Goal: Task Accomplishment & Management: Manage account settings

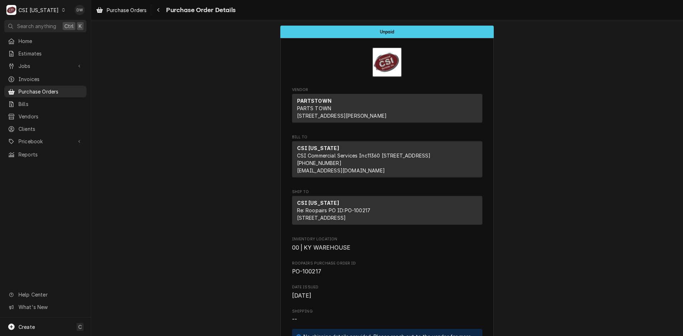
scroll to position [889, 0]
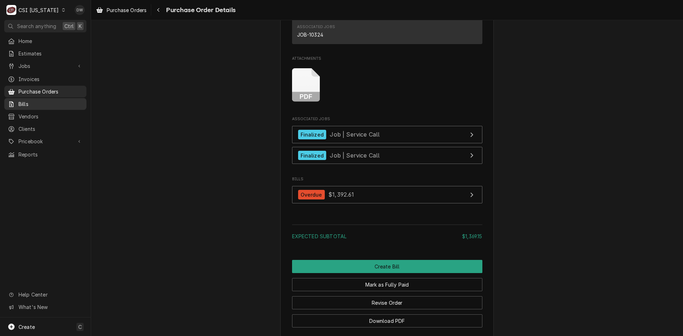
click at [34, 103] on span "Bills" at bounding box center [50, 103] width 64 height 7
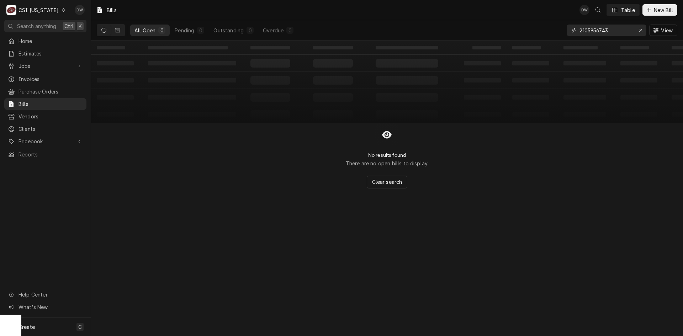
drag, startPoint x: 619, startPoint y: 30, endPoint x: 557, endPoint y: 32, distance: 61.5
click at [557, 32] on div "All Open 0 Pending 0 Outstanding 0 Overdue 0 2105956743 View" at bounding box center [387, 30] width 580 height 20
paste input "41748076"
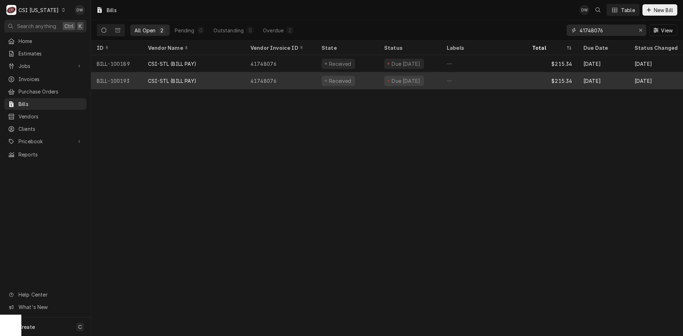
type input "41748076"
click at [181, 81] on div "CSI-STL (BILL PAY)" at bounding box center [172, 80] width 48 height 7
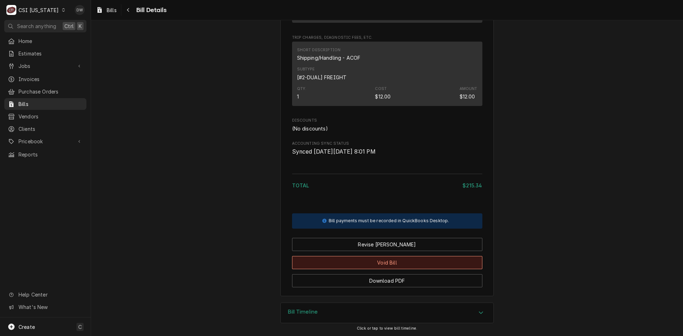
scroll to position [455, 0]
click at [385, 262] on button "Void Bill" at bounding box center [387, 262] width 190 height 13
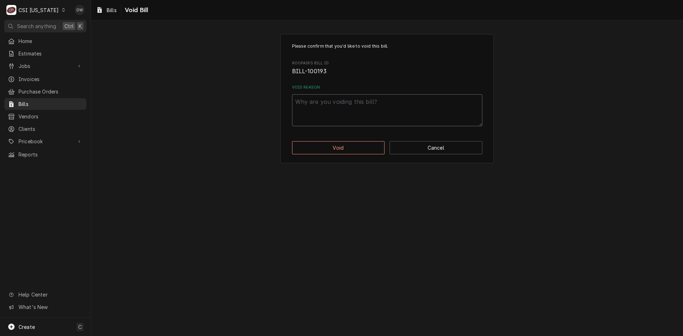
click at [316, 103] on textarea "Void Reason" at bounding box center [387, 110] width 190 height 32
type textarea "x"
type textarea "B"
type textarea "x"
type textarea "Bi"
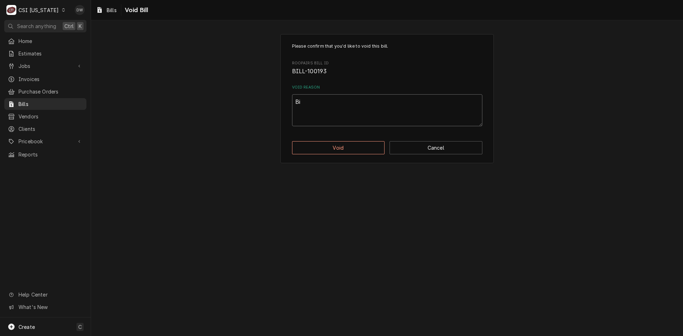
type textarea "x"
type textarea "Bil"
type textarea "x"
type textarea "Bill"
type textarea "x"
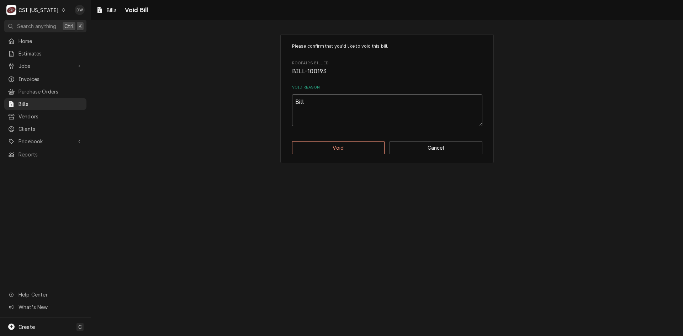
type textarea "Bille"
type textarea "x"
type textarea "Billed"
type textarea "x"
type textarea "Billed"
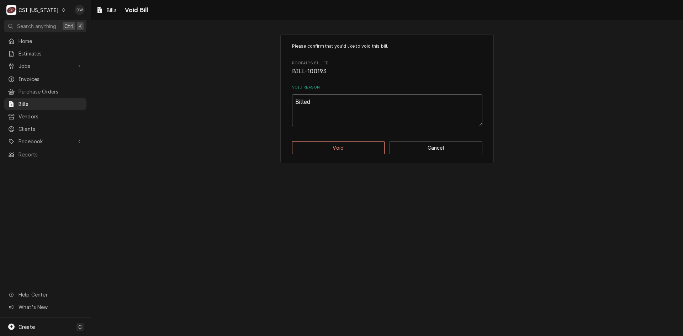
type textarea "x"
type textarea "Billed T"
type textarea "x"
type textarea "Billed Tw"
type textarea "x"
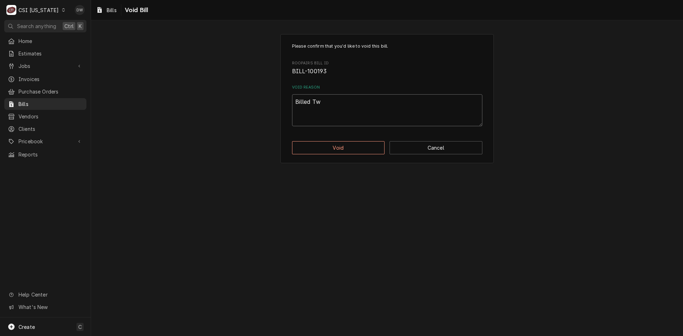
type textarea "Billed Twi"
type textarea "x"
type textarea "Billed Twic"
type textarea "x"
type textarea "Billed Twice"
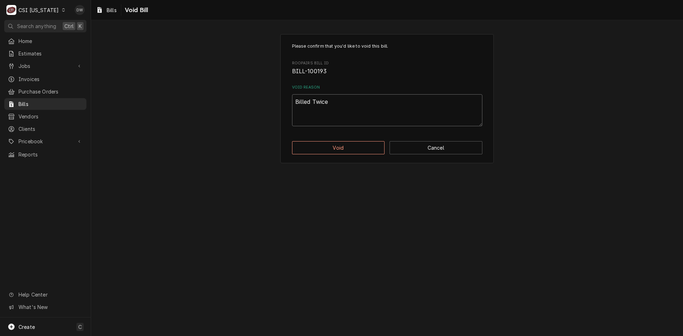
type textarea "x"
type textarea "Billed Twice"
type textarea "x"
type textarea "Billed Twice -"
type textarea "x"
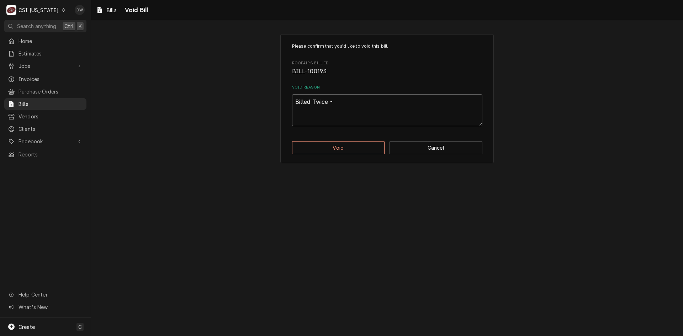
type textarea "Billed Twice -d"
type textarea "x"
type textarea "Billed Twice -dw"
click at [355, 148] on button "Void" at bounding box center [338, 147] width 93 height 13
type textarea "x"
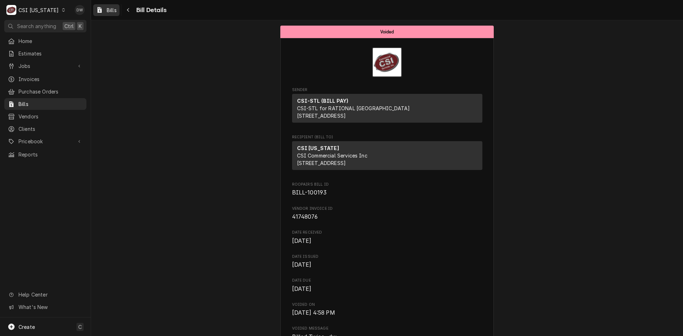
click at [109, 9] on span "Bills" at bounding box center [112, 9] width 10 height 7
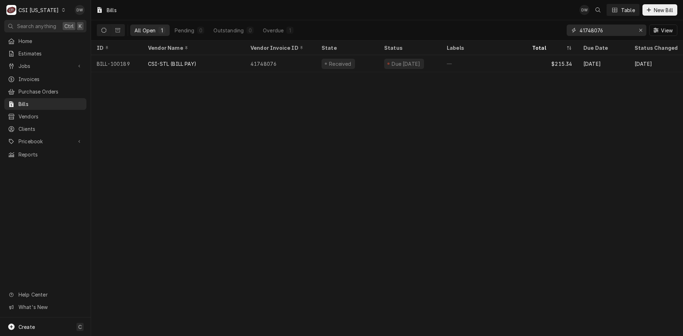
drag, startPoint x: 606, startPoint y: 31, endPoint x: 569, endPoint y: 29, distance: 37.4
click at [569, 29] on div "41748076" at bounding box center [606, 30] width 80 height 11
paste input "51332"
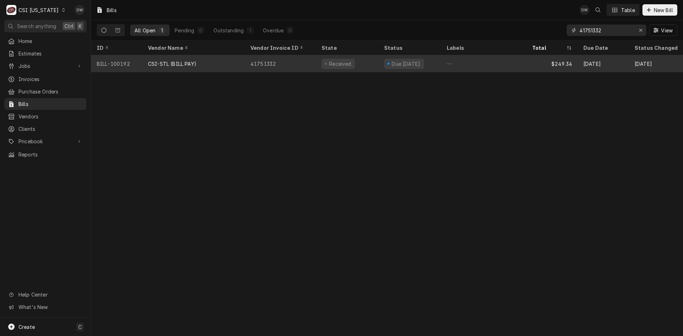
type input "41751332"
click at [241, 60] on div "CSI-STL (BILL PAY)" at bounding box center [193, 63] width 102 height 17
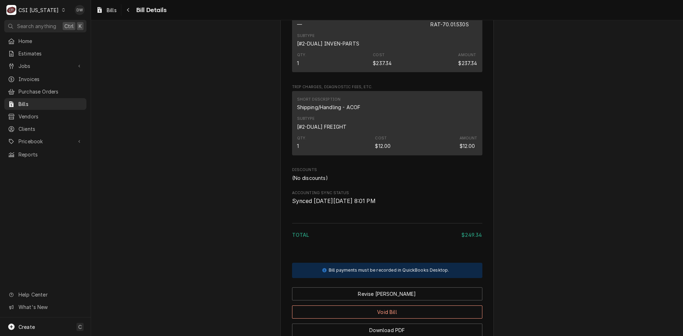
scroll to position [455, 0]
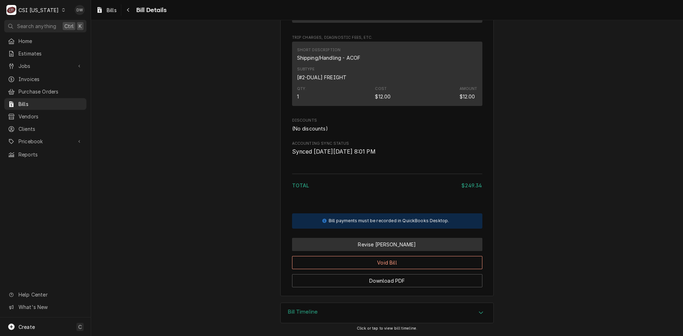
click at [389, 241] on button "Revise [PERSON_NAME]" at bounding box center [387, 244] width 190 height 13
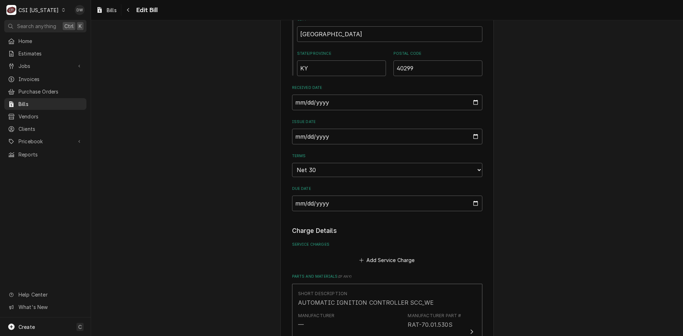
scroll to position [533, 0]
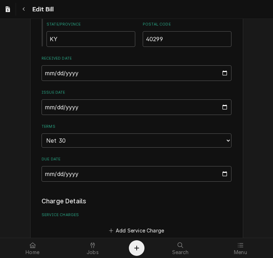
type input "CSI Commercial Services Inc11360 Bluegrass Parkway"
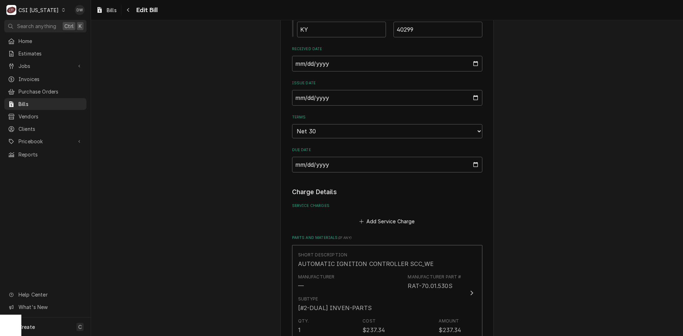
scroll to position [394, 0]
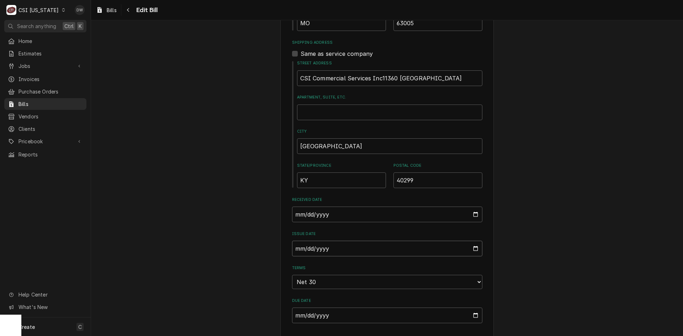
click at [293, 252] on input "[DATE]" at bounding box center [387, 249] width 190 height 16
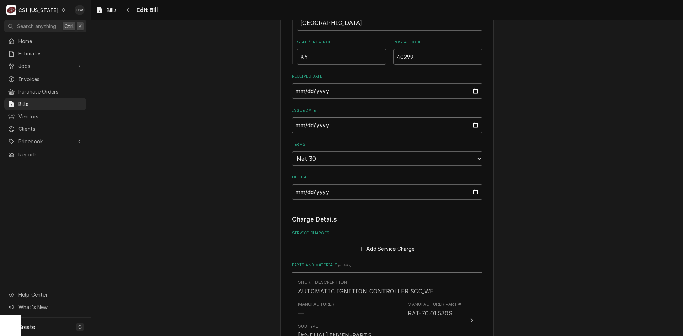
scroll to position [500, 0]
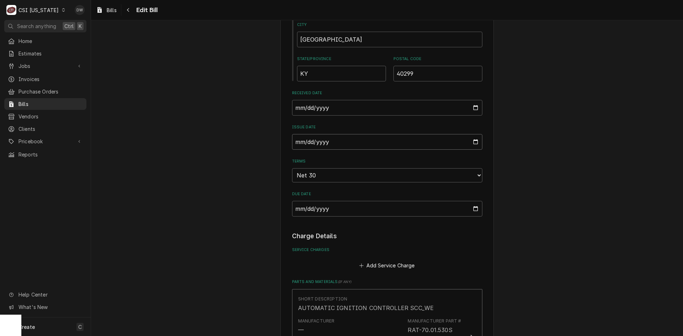
type input "2025-07-11"
type input "CSI Commercial Services Inc11360 Bluegrass Parkway"
type input "2025-07-03"
type input "CSI Commercial Services Inc11360 Bluegrass Parkway"
type input "2025-07-31"
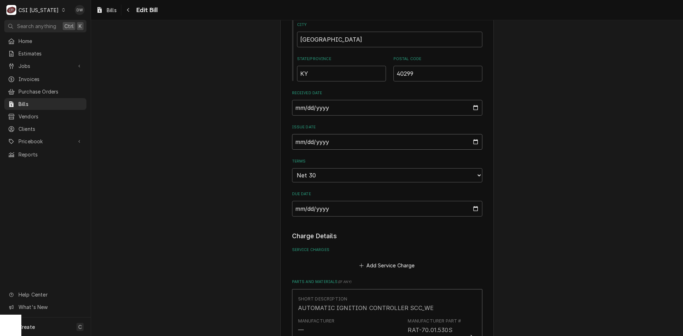
type input "CSI Commercial Services Inc11360 Bluegrass Parkway"
type input "0002-07-31"
type input "CSI Commercial Services Inc11360 Bluegrass Parkway"
type input "0025-07-31"
type input "CSI Commercial Services Inc11360 Bluegrass Parkway"
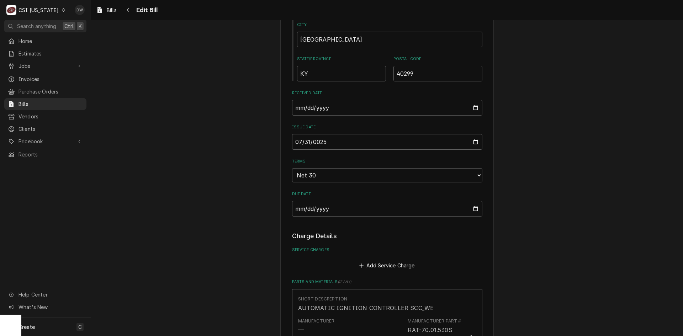
click at [164, 220] on div "Please provide the following information to create your bill: Vendor Details Ve…" at bounding box center [387, 93] width 592 height 1130
click at [325, 141] on input "0025-07-31" at bounding box center [387, 142] width 190 height 16
type input "CSI Commercial Services Inc11360 Bluegrass Parkway"
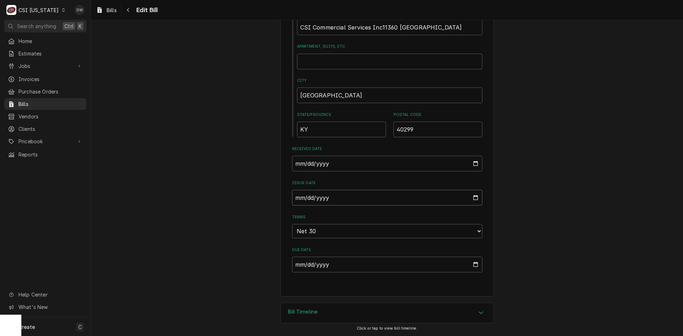
type input "0025-07-31"
type input "CSI Commercial Services Inc11360 Bluegrass Parkway"
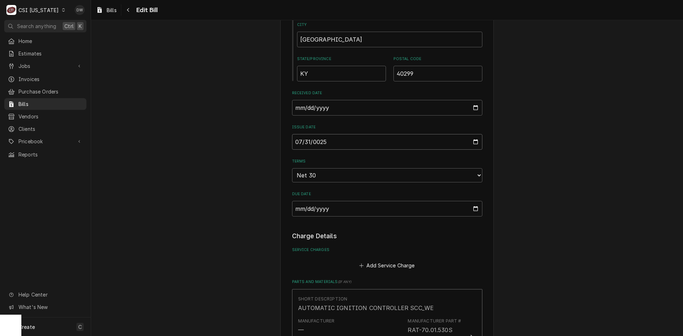
type input "0025-07-03"
type input "CSI Commercial Services Inc11360 Bluegrass Parkway"
type input "0025-07-31"
type input "CSI Commercial Services Inc11360 Bluegrass Parkway"
type input "0002-07-31"
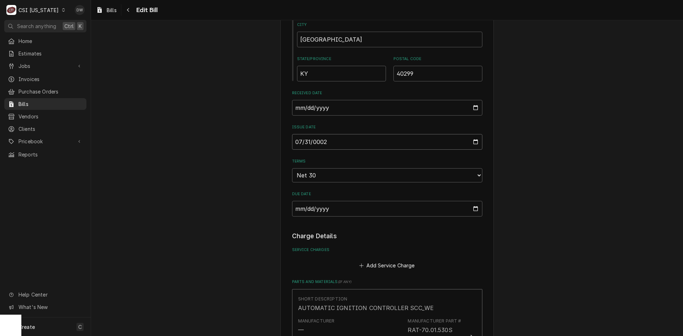
type input "CSI Commercial Services Inc11360 Bluegrass Parkway"
type input "0020-07-31"
type input "CSI Commercial Services Inc11360 Bluegrass Parkway"
type input "0202-07-31"
type input "CSI Commercial Services Inc11360 Bluegrass Parkway"
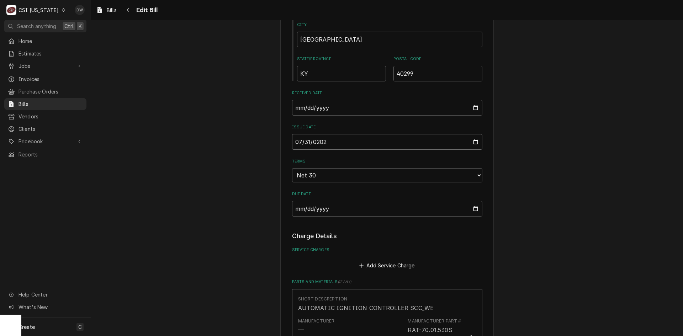
type input "2025-07-31"
click at [242, 188] on div "Please provide the following information to create your bill: Vendor Details Ve…" at bounding box center [387, 93] width 592 height 1130
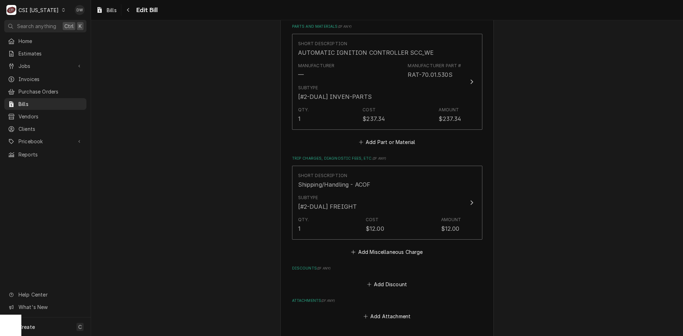
scroll to position [856, 0]
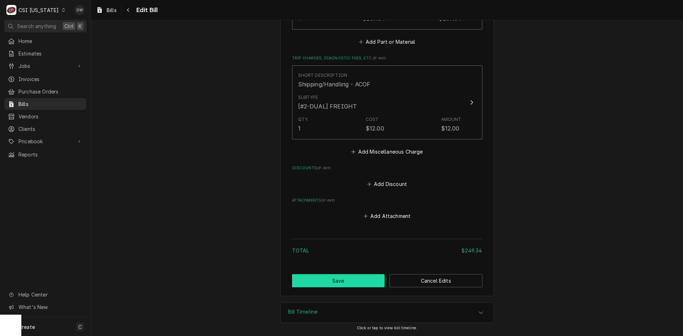
click at [357, 282] on button "Save" at bounding box center [338, 280] width 93 height 13
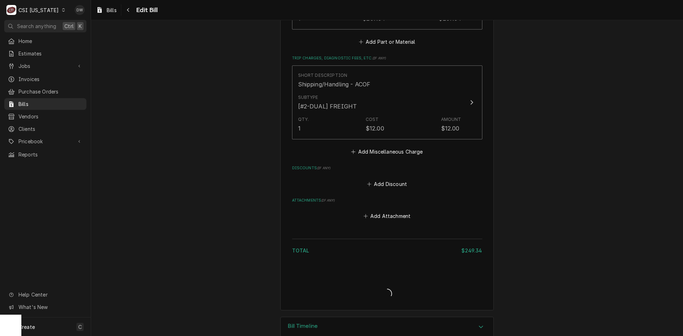
type input "CSI Commercial Services Inc11360 Bluegrass Parkway"
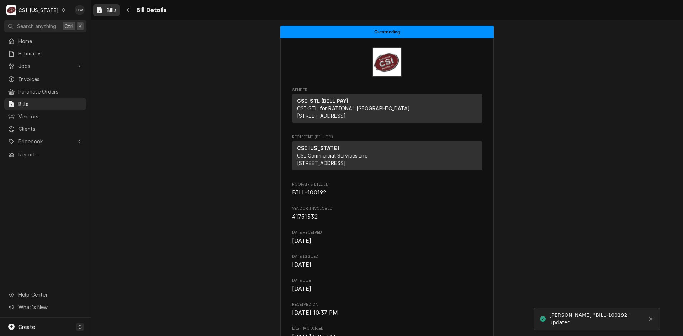
click at [109, 13] on span "Bills" at bounding box center [112, 9] width 10 height 7
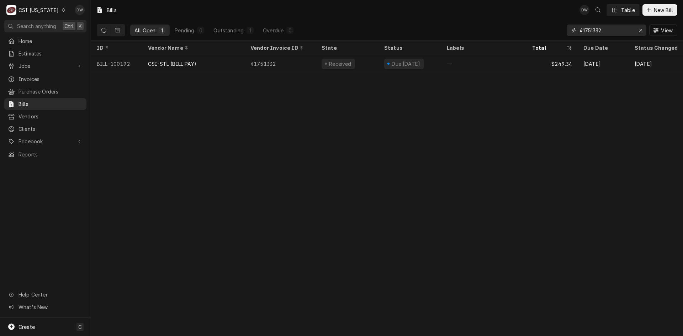
drag, startPoint x: 604, startPoint y: 31, endPoint x: 554, endPoint y: 34, distance: 50.2
click at [554, 34] on div "All Open 1 Pending 0 Outstanding 1 Overdue 0 41751332 View" at bounding box center [387, 30] width 580 height 20
paste input "49028"
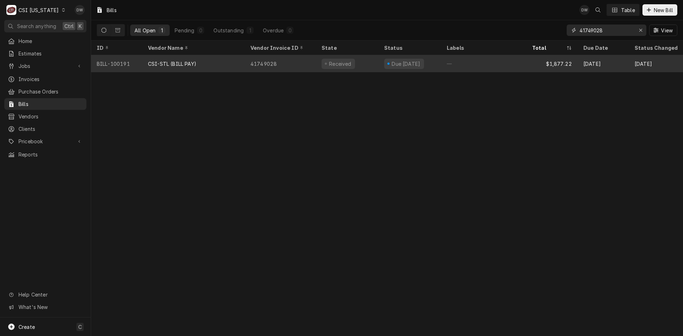
type input "41749028"
click at [233, 61] on div "CSI-STL (BILL PAY)" at bounding box center [193, 63] width 102 height 17
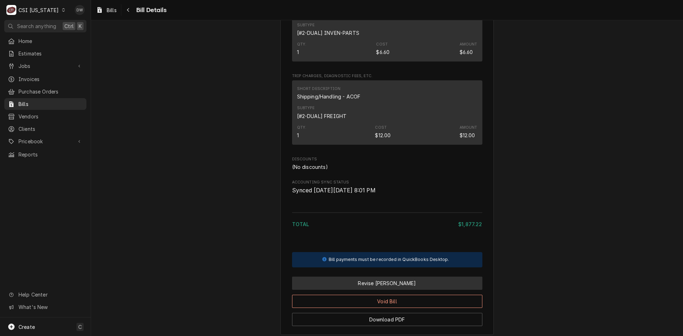
scroll to position [716, 0]
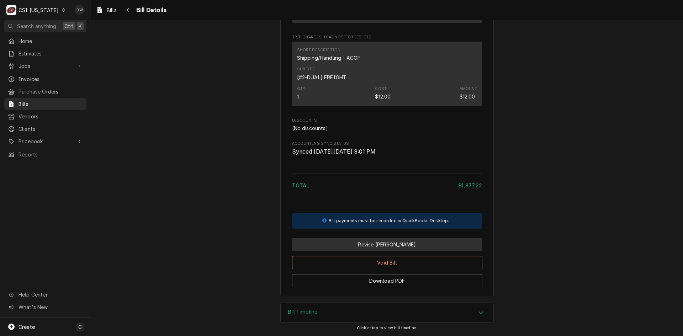
click at [385, 246] on button "Revise [PERSON_NAME]" at bounding box center [387, 244] width 190 height 13
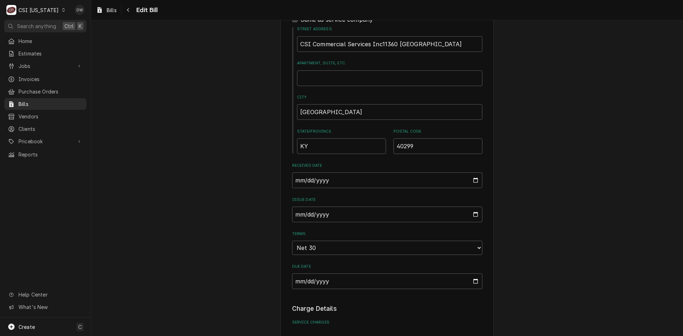
scroll to position [462, 0]
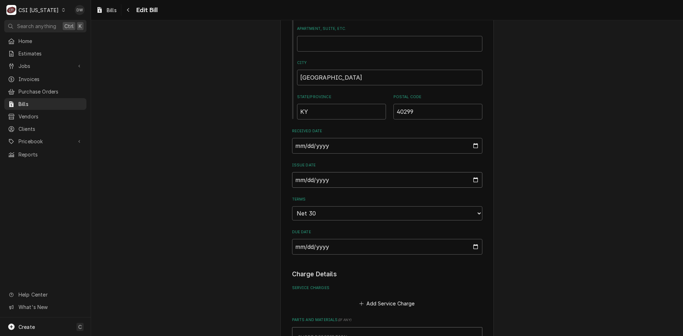
click at [294, 182] on input "2025-08-11" at bounding box center [387, 180] width 190 height 16
type input "CSI Commercial Services Inc11360 Bluegrass Parkway"
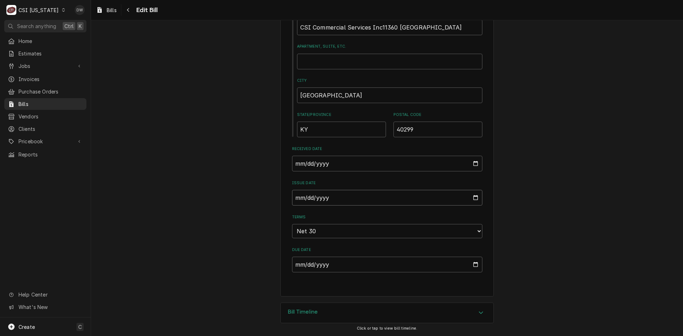
type input "2025-07-11"
type input "CSI Commercial Services Inc11360 Bluegrass Parkway"
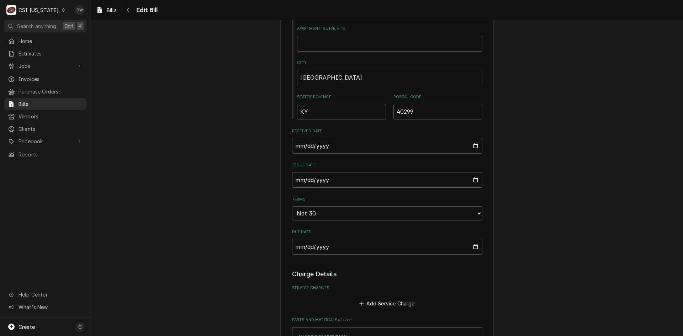
type input "2025-07-02"
type input "CSI Commercial Services Inc11360 Bluegrass Parkway"
type input "2025-07-22"
click at [648, 183] on div "Please provide the following information to create your bill: Vendor Details Ve…" at bounding box center [387, 281] width 592 height 1430
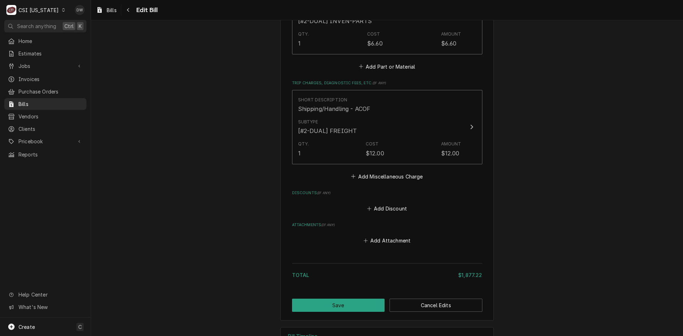
scroll to position [1155, 0]
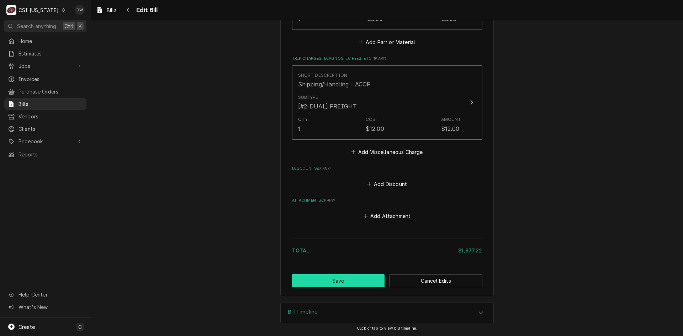
click at [353, 279] on button "Save" at bounding box center [338, 280] width 93 height 13
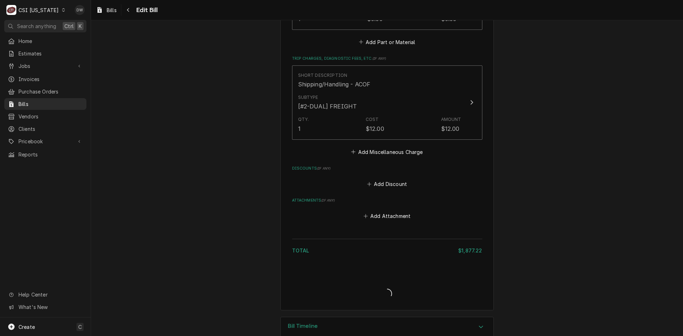
type input "CSI Commercial Services Inc11360 Bluegrass Parkway"
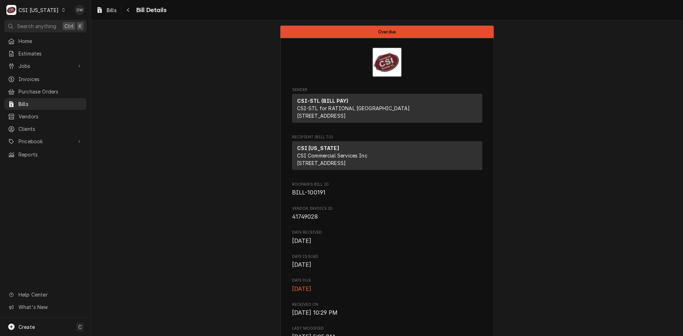
click at [62, 8] on icon "Dynamic Content Wrapper" at bounding box center [63, 10] width 3 height 4
click at [80, 15] on div "CSI [US_STATE][GEOGRAPHIC_DATA]" at bounding box center [111, 13] width 94 height 7
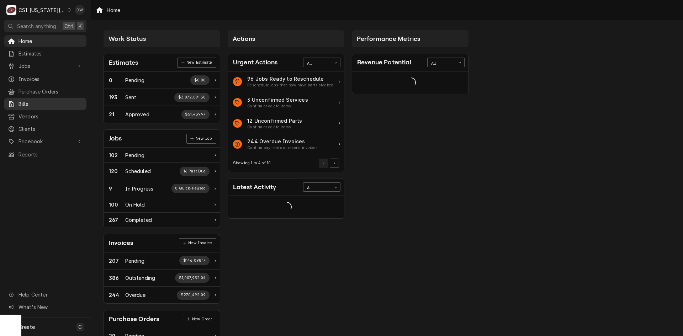
click at [26, 101] on span "Bills" at bounding box center [50, 103] width 64 height 7
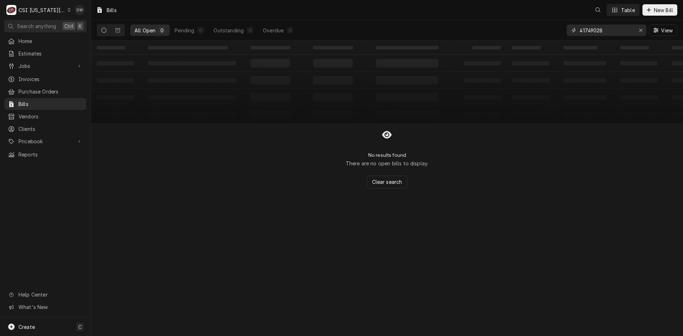
drag, startPoint x: 609, startPoint y: 30, endPoint x: 509, endPoint y: 46, distance: 101.8
click at [508, 47] on div "Bills Table New Bill All Open 0 Pending 0 Outstanding 0 Overdue 0 41749028 View…" at bounding box center [387, 168] width 592 height 336
paste input "2106194011"
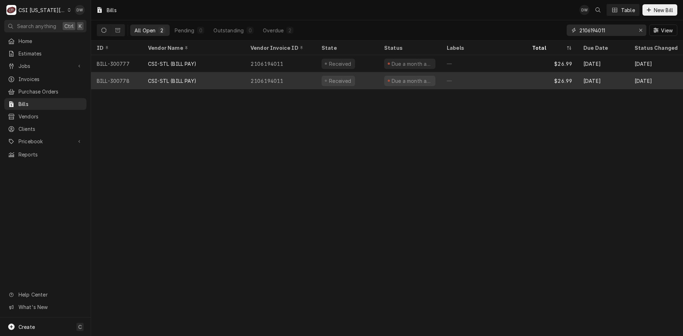
type input "2106194011"
click at [186, 80] on div "CSI-STL (BILL PAY)" at bounding box center [172, 80] width 48 height 7
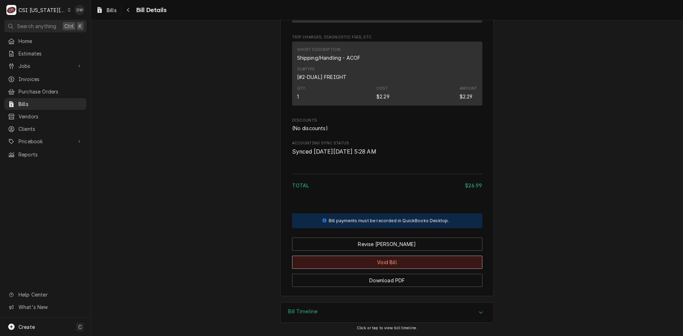
scroll to position [467, 0]
click at [400, 260] on button "Void Bill" at bounding box center [387, 262] width 190 height 13
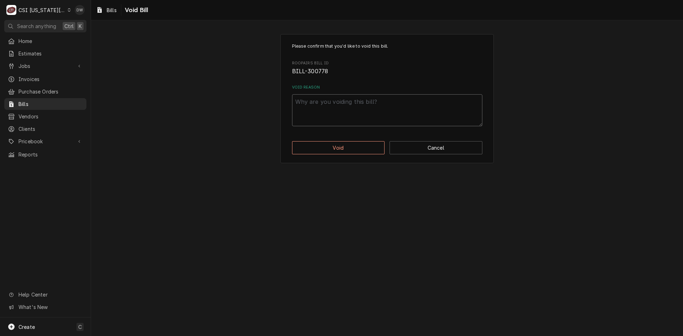
click at [330, 107] on textarea "Void Reason" at bounding box center [387, 110] width 190 height 32
type textarea "x"
type textarea "b"
type textarea "x"
type textarea "bi"
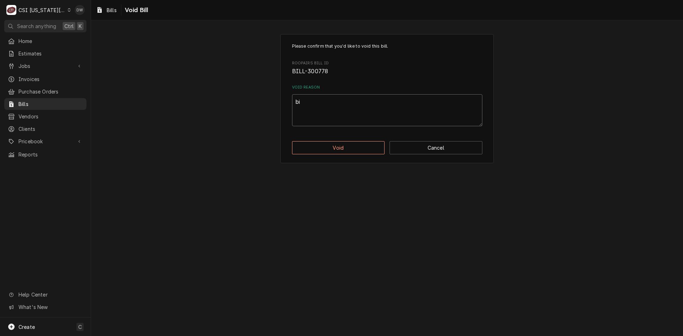
type textarea "x"
type textarea "bil"
type textarea "x"
type textarea "bill"
type textarea "x"
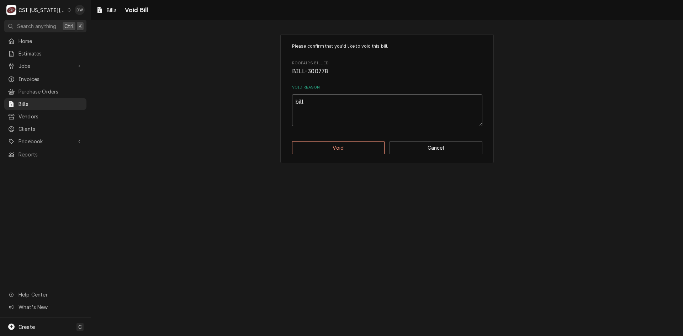
type textarea "bille"
type textarea "x"
type textarea "billed"
type textarea "x"
type textarea "billed"
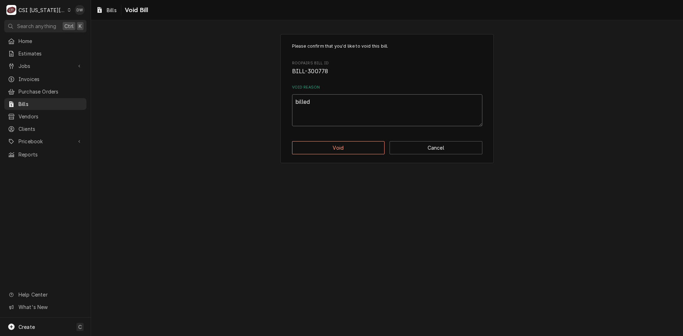
type textarea "x"
type textarea "billed t"
type textarea "x"
type textarea "billed tw"
type textarea "x"
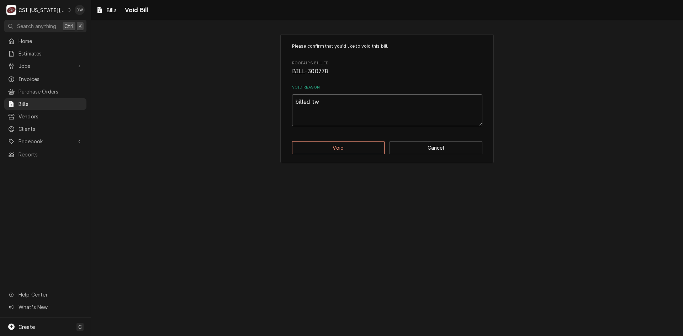
type textarea "billed twi"
type textarea "x"
type textarea "billed twic"
type textarea "x"
type textarea "billed twice"
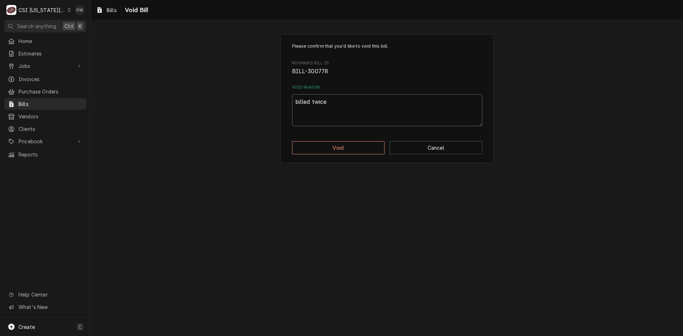
type textarea "x"
type textarea "billed twice"
type textarea "x"
type textarea "billed twice -"
type textarea "x"
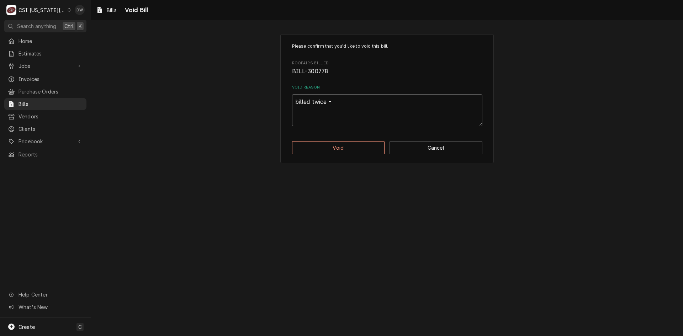
type textarea "billed twice -d"
type textarea "x"
type textarea "billed twice -dw"
click at [336, 145] on button "Void" at bounding box center [338, 147] width 93 height 13
type textarea "x"
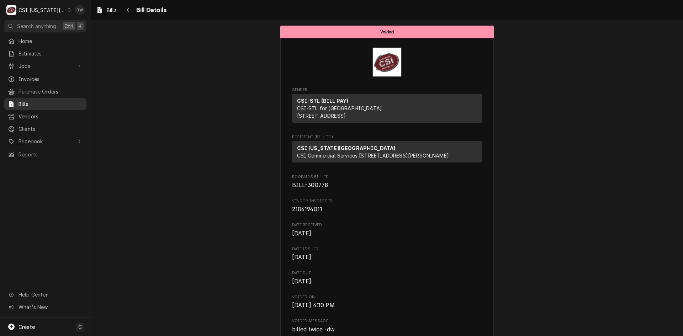
click at [26, 100] on span "Bills" at bounding box center [50, 103] width 64 height 7
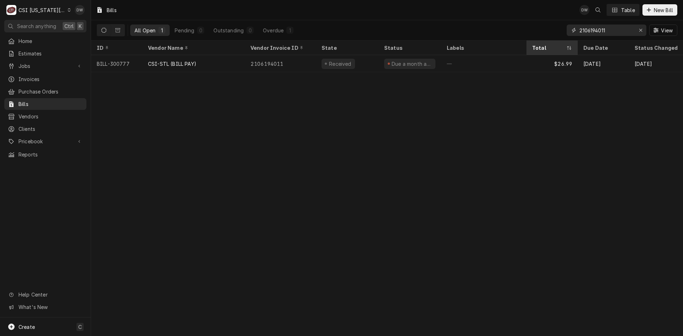
drag, startPoint x: 614, startPoint y: 31, endPoint x: 556, endPoint y: 41, distance: 59.2
click at [556, 41] on div "Bills DW Table New Bill All Open 1 Pending 0 Outstanding 0 Overdue 1 2106194011…" at bounding box center [387, 168] width 592 height 336
paste input "SI-090072362"
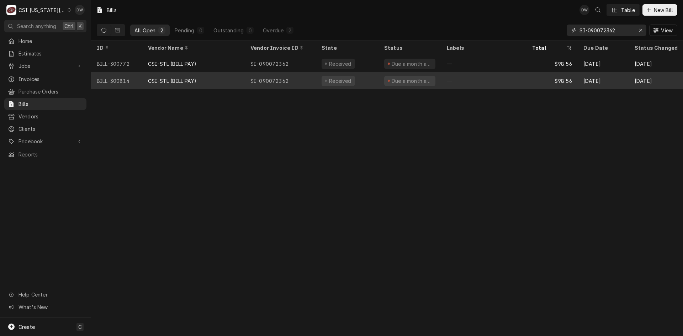
type input "SI-090072362"
drag, startPoint x: 156, startPoint y: 77, endPoint x: 161, endPoint y: 79, distance: 4.5
click at [157, 77] on div "CSI-STL (BILL PAY)" at bounding box center [172, 80] width 48 height 7
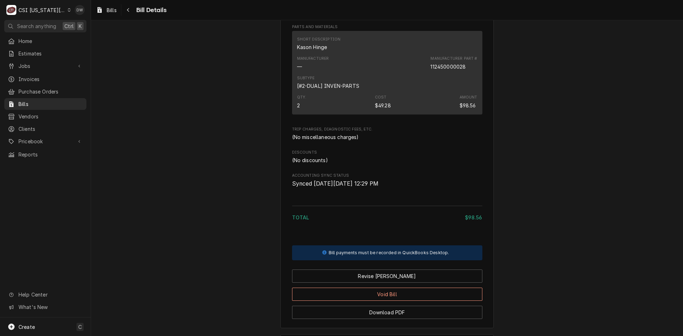
scroll to position [388, 0]
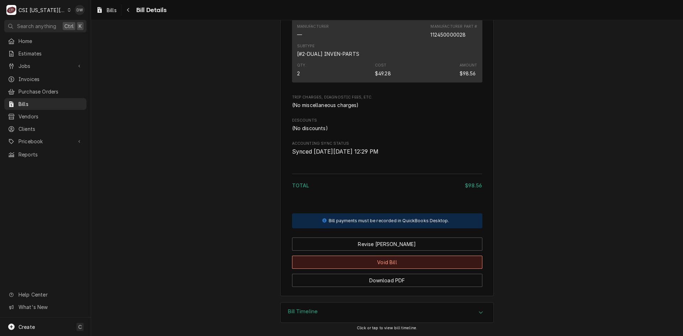
click at [370, 257] on button "Void Bill" at bounding box center [387, 262] width 190 height 13
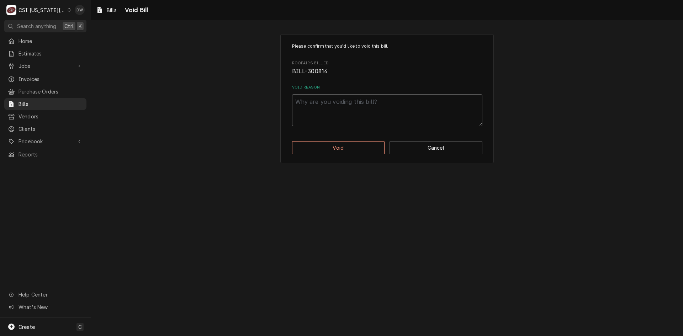
click at [321, 102] on textarea "Void Reason" at bounding box center [387, 110] width 190 height 32
type textarea "x"
type textarea "B"
type textarea "x"
type textarea "Bi"
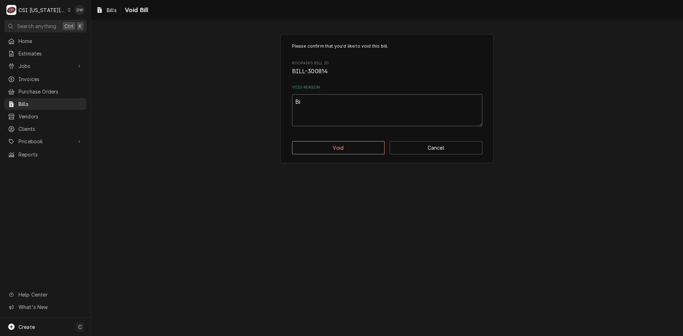
type textarea "x"
type textarea "Bil"
type textarea "x"
type textarea "Bill"
type textarea "x"
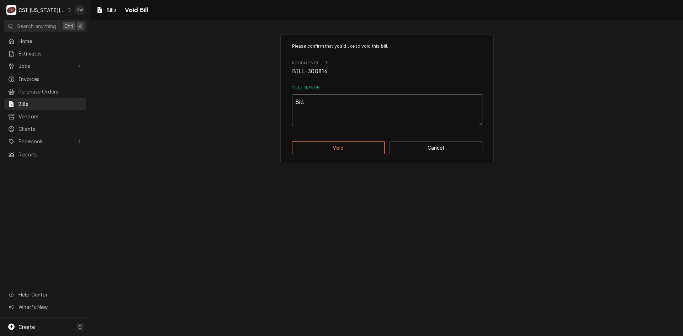
type textarea "Bille"
type textarea "x"
type textarea "Billed"
type textarea "x"
type textarea "Billed"
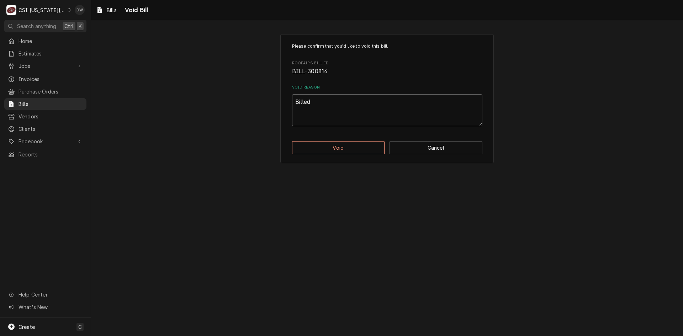
type textarea "x"
type textarea "Billed T"
type textarea "x"
type textarea "Billed Tw"
type textarea "x"
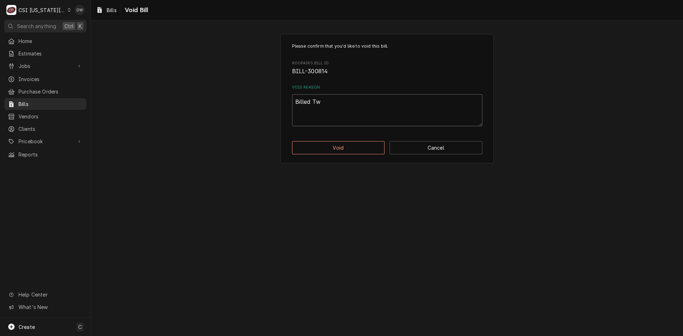
type textarea "Billed Twi"
type textarea "x"
type textarea "Billed Twic"
type textarea "x"
type textarea "Billed Twice"
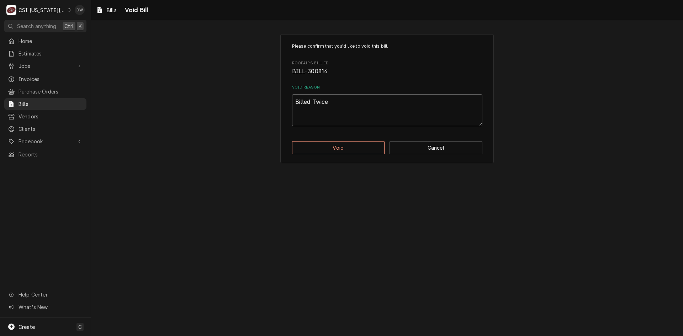
type textarea "x"
type textarea "Billed Twice"
type textarea "x"
type textarea "Billed Twice -"
type textarea "x"
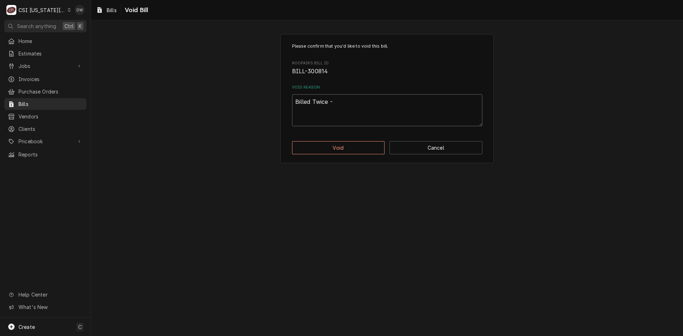
type textarea "Billed Twice -d"
type textarea "x"
type textarea "Billed Twice -dw"
click at [335, 150] on button "Void" at bounding box center [338, 147] width 93 height 13
type textarea "x"
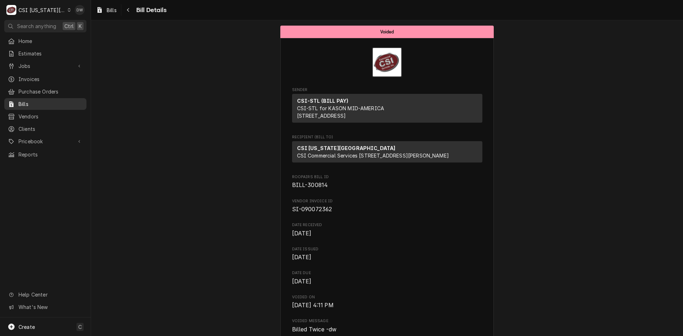
click at [30, 100] on span "Bills" at bounding box center [50, 103] width 64 height 7
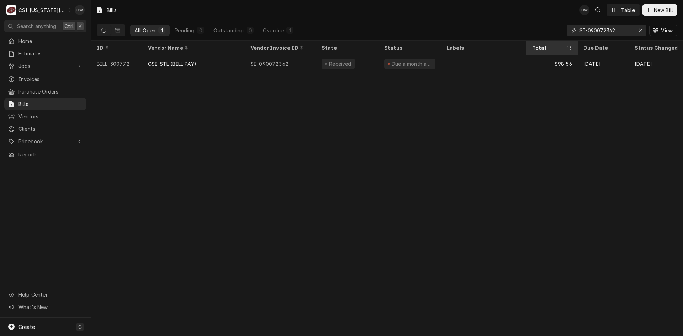
drag, startPoint x: 608, startPoint y: 30, endPoint x: 529, endPoint y: 41, distance: 79.3
click at [537, 39] on div "All Open 1 Pending 0 Outstanding 0 Overdue 1 SI-090072362 View" at bounding box center [387, 30] width 580 height 20
paste input "30245209"
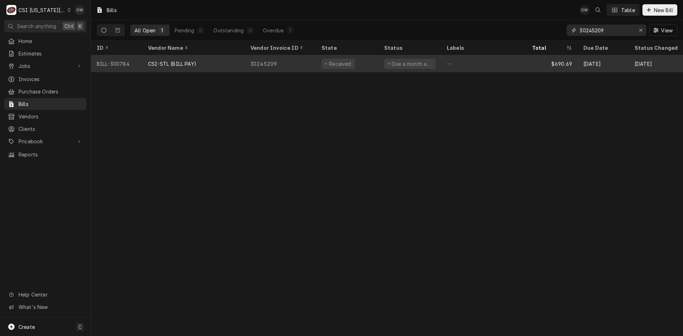
type input "30245209"
click at [212, 62] on div "CSI-STL (BILL PAY)" at bounding box center [193, 63] width 102 height 17
click at [211, 62] on div "CSI-STL (BILL PAY)" at bounding box center [193, 63] width 102 height 17
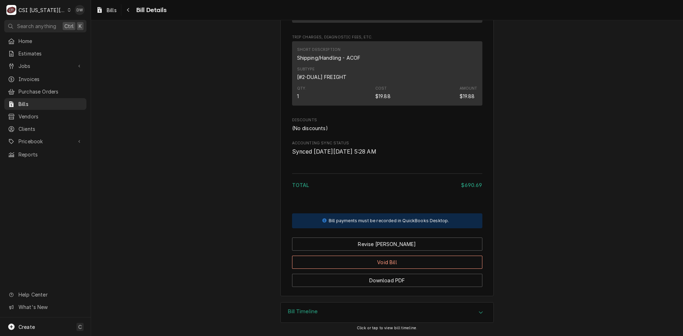
scroll to position [682, 0]
click at [384, 245] on button "Revise Bill" at bounding box center [387, 243] width 190 height 13
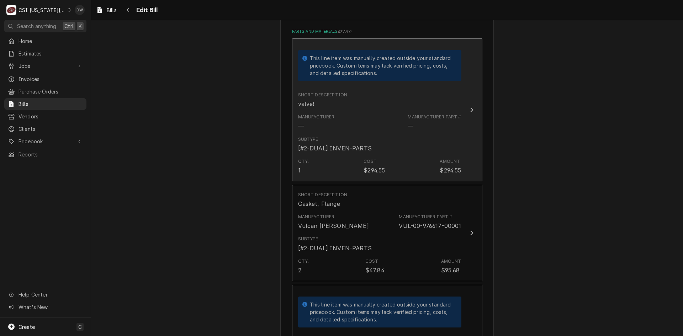
scroll to position [675, 0]
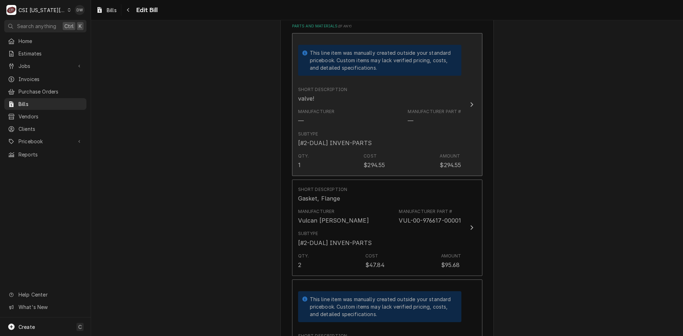
click at [467, 109] on div "Update Line Item" at bounding box center [471, 104] width 9 height 9
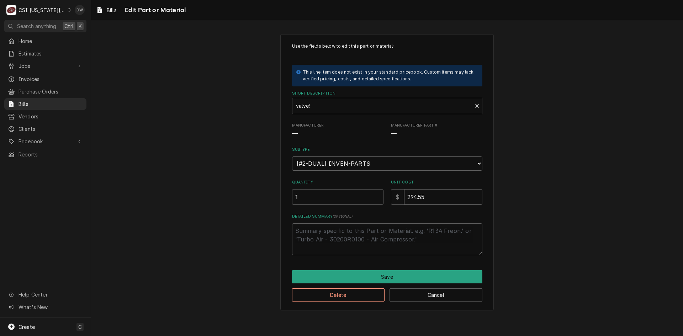
click at [427, 198] on input "294.55" at bounding box center [443, 197] width 78 height 16
type textarea "x"
type input "294.5"
type textarea "x"
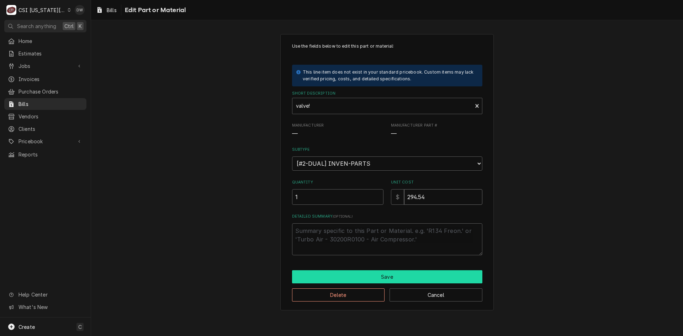
type input "294.54"
click at [378, 275] on button "Save" at bounding box center [387, 276] width 190 height 13
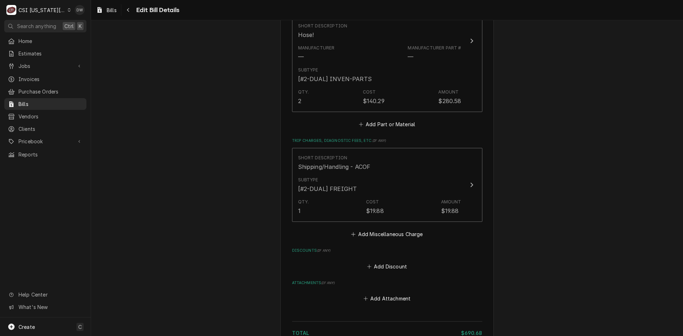
scroll to position [1076, 0]
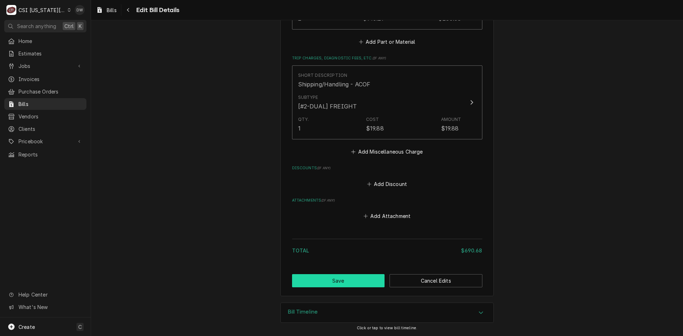
click at [360, 276] on button "Save" at bounding box center [338, 280] width 93 height 13
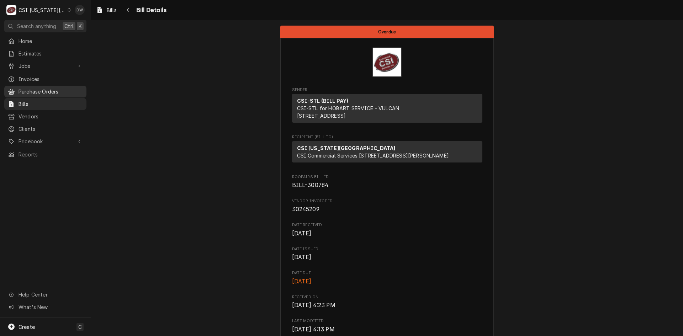
click at [36, 88] on span "Purchase Orders" at bounding box center [50, 91] width 64 height 7
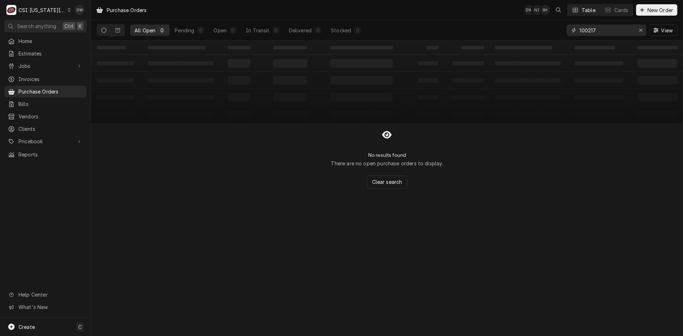
drag, startPoint x: 605, startPoint y: 32, endPoint x: 538, endPoint y: 39, distance: 67.5
click at [537, 39] on div "All Open 0 Pending 0 Open 0 In Transit 0 Delivered 0 Stocked 0 100217 View" at bounding box center [387, 30] width 580 height 20
paste input "300940"
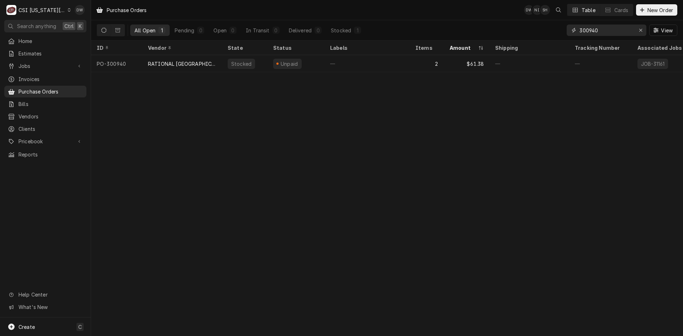
type input "300940"
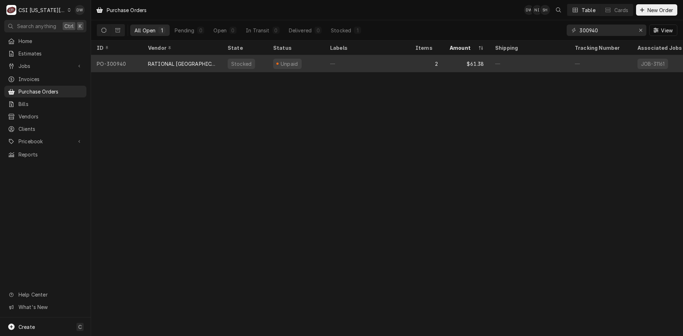
click at [153, 64] on div "RATIONAL [GEOGRAPHIC_DATA]" at bounding box center [182, 63] width 68 height 7
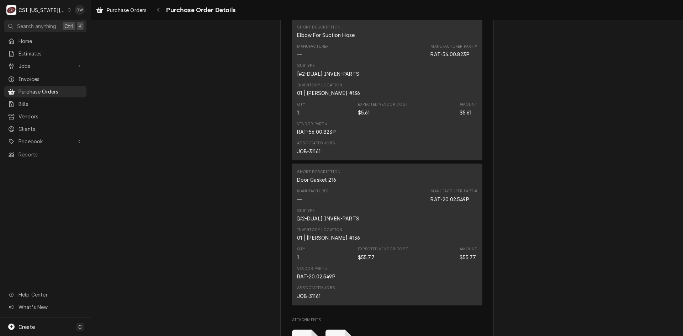
scroll to position [675, 0]
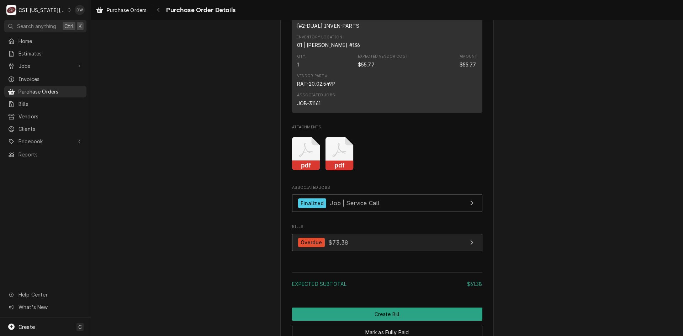
click at [305, 247] on div "Overdue" at bounding box center [311, 243] width 27 height 10
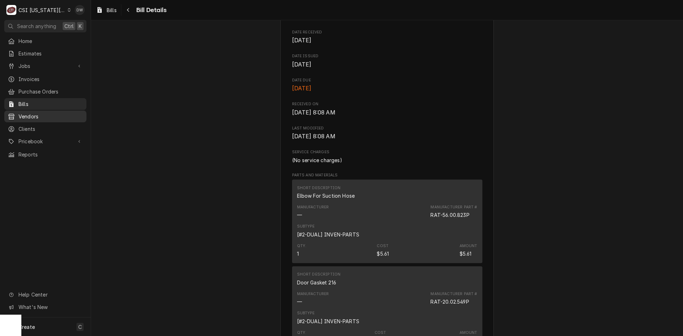
scroll to position [213, 0]
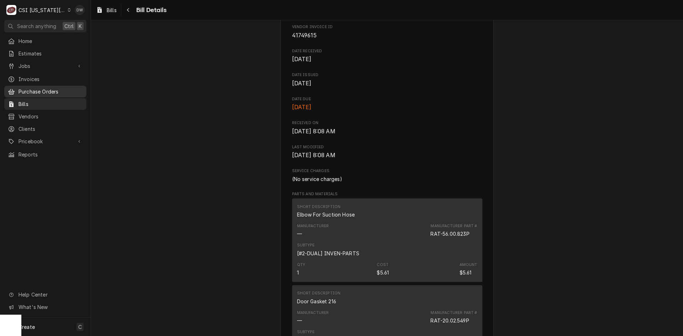
click at [47, 89] on span "Purchase Orders" at bounding box center [50, 91] width 64 height 7
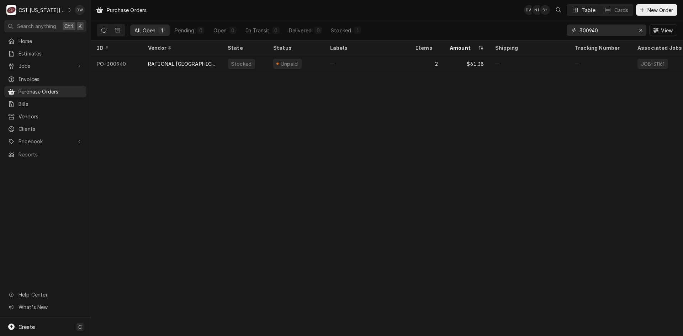
drag, startPoint x: 605, startPoint y: 30, endPoint x: 570, endPoint y: 33, distance: 35.0
click at [570, 33] on div "300940" at bounding box center [606, 30] width 80 height 11
type input "300897"
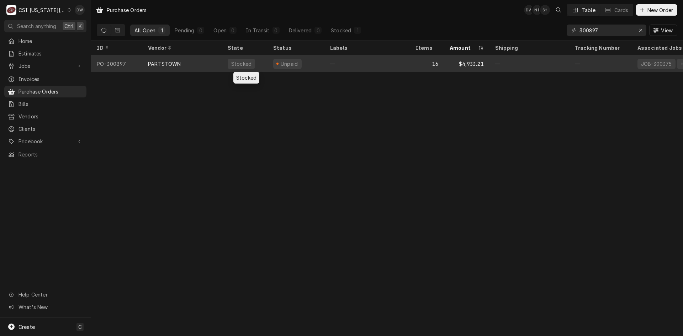
click at [207, 66] on div "PARTSTOWN" at bounding box center [182, 63] width 80 height 17
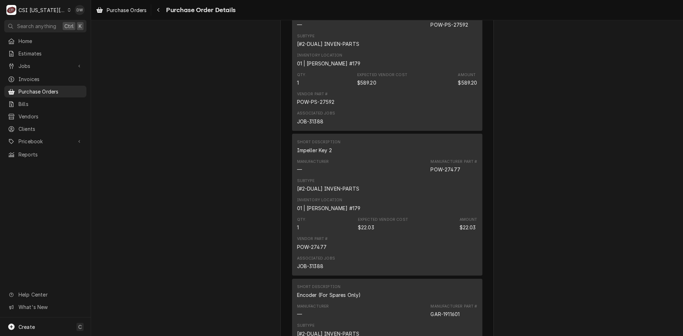
scroll to position [1882, 0]
click at [26, 100] on div "Bills" at bounding box center [45, 104] width 79 height 9
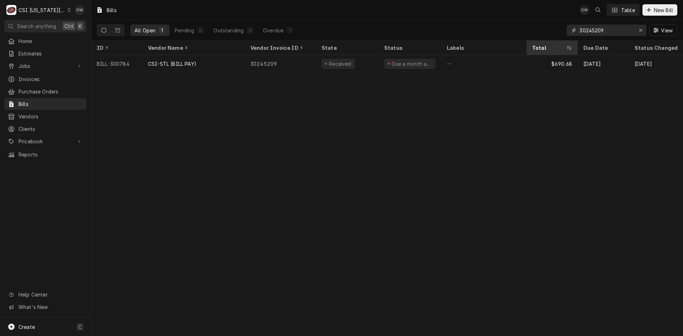
drag, startPoint x: 609, startPoint y: 31, endPoint x: 529, endPoint y: 41, distance: 80.6
click at [529, 41] on div "Bills DW Table New Bill All Open 1 Pending 0 Outstanding 0 Overdue 1 30245209 V…" at bounding box center [387, 168] width 592 height 336
paste input "210637666"
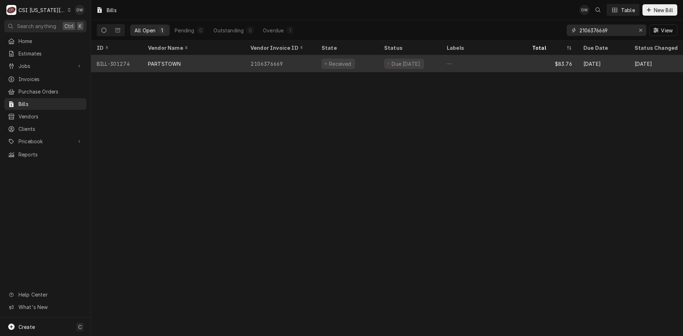
type input "2106376669"
click at [281, 61] on div "2106376669" at bounding box center [280, 63] width 71 height 17
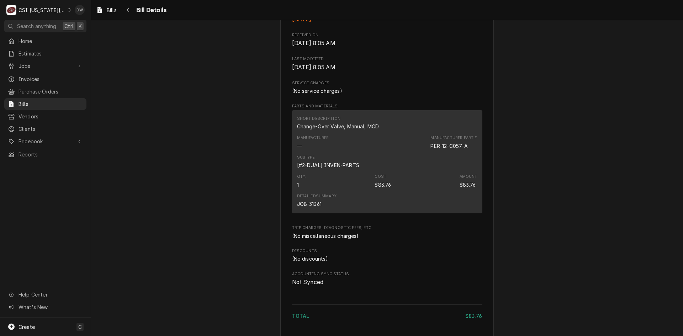
scroll to position [194, 0]
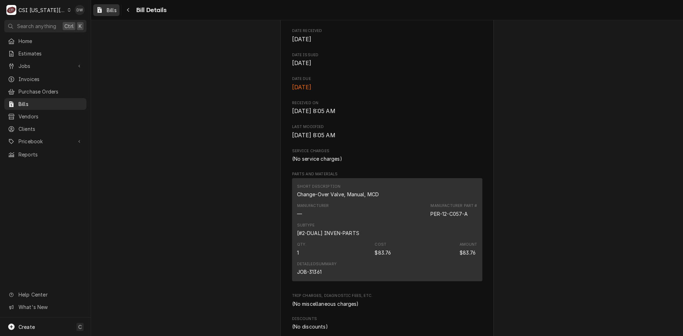
click at [113, 9] on span "Bills" at bounding box center [112, 9] width 10 height 7
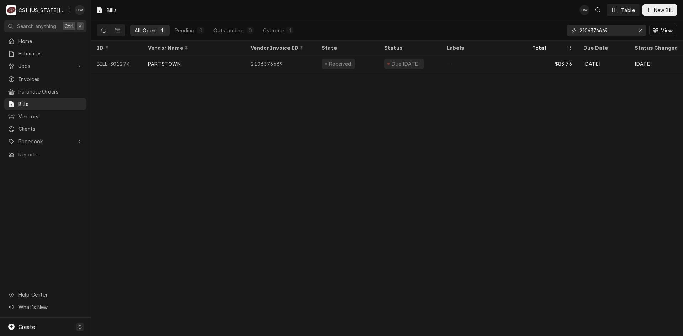
drag, startPoint x: 612, startPoint y: 31, endPoint x: 559, endPoint y: 36, distance: 52.8
click at [560, 36] on div "All Open 1 Pending 0 Outstanding 0 Overdue 1 2106376669 View" at bounding box center [387, 30] width 580 height 20
paste input "336166"
type input "336166"
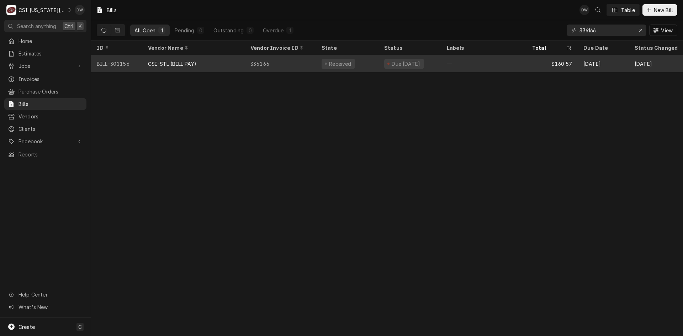
click at [169, 61] on div "CSI-STL (BILL PAY)" at bounding box center [172, 63] width 48 height 7
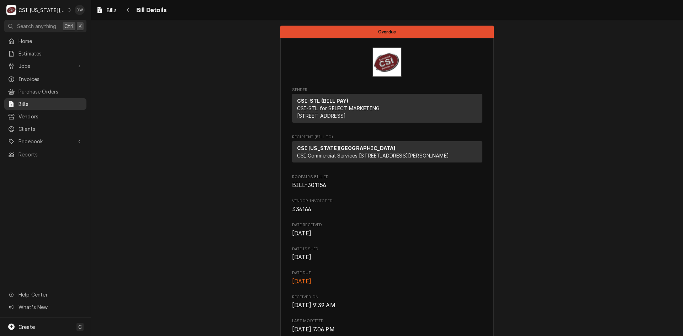
click at [30, 100] on span "Bills" at bounding box center [50, 103] width 64 height 7
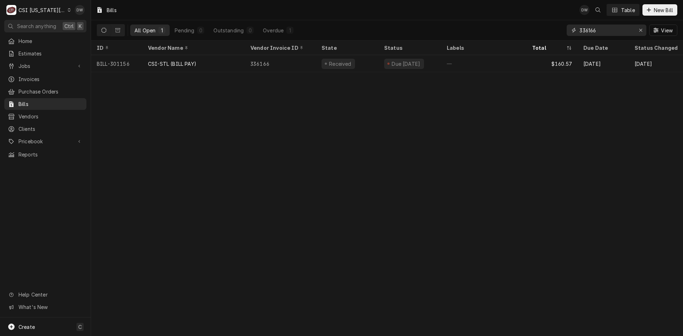
drag, startPoint x: 601, startPoint y: 28, endPoint x: 536, endPoint y: 33, distance: 64.9
click at [536, 33] on div "All Open 1 Pending 0 Outstanding 0 Overdue 1 336166 View" at bounding box center [387, 30] width 580 height 20
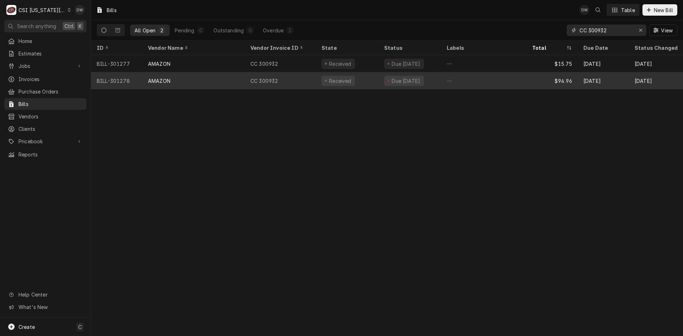
type input "CC 300932"
click at [383, 78] on div "Due [DATE]" at bounding box center [409, 80] width 63 height 17
click at [383, 78] on div "Due 7 days ago" at bounding box center [409, 80] width 63 height 17
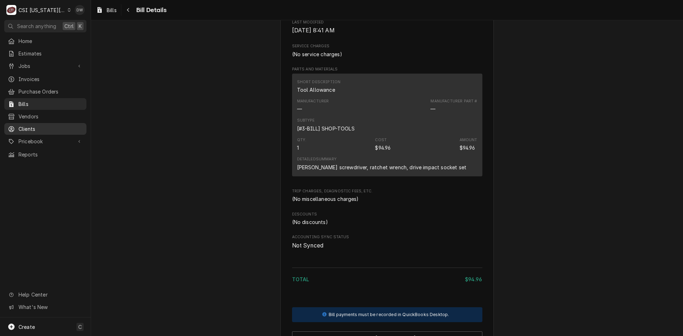
scroll to position [219, 0]
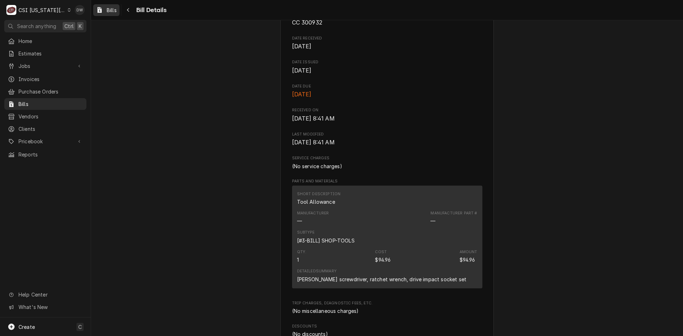
click at [108, 8] on span "Bills" at bounding box center [112, 9] width 10 height 7
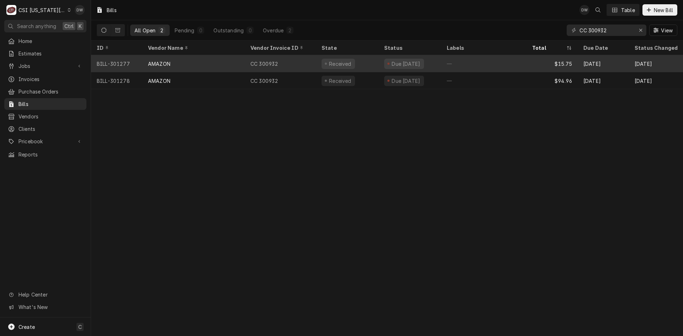
click at [305, 62] on div "CC 300932" at bounding box center [280, 63] width 71 height 17
click at [303, 63] on div "CC 300932" at bounding box center [280, 63] width 71 height 17
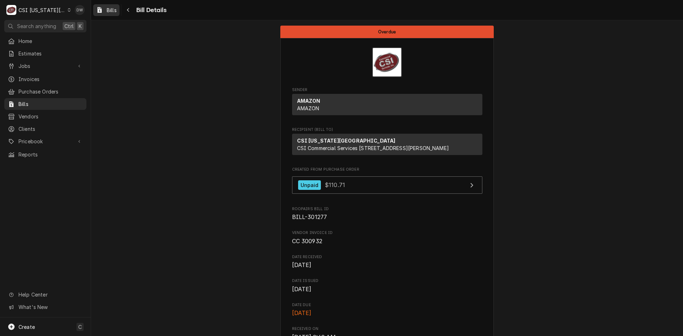
click at [112, 10] on span "Bills" at bounding box center [112, 9] width 10 height 7
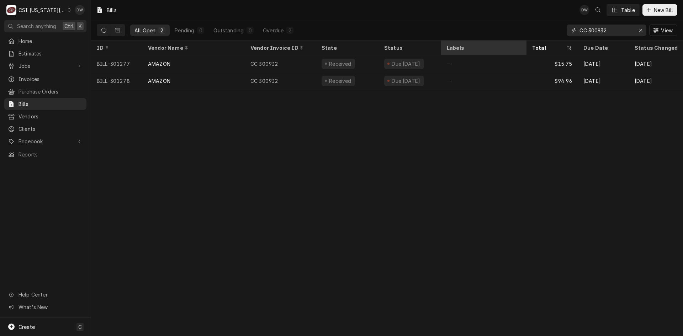
drag, startPoint x: 620, startPoint y: 32, endPoint x: 512, endPoint y: 43, distance: 107.9
click at [513, 43] on div "Bills DW Table New Bill All Open 2 Pending 0 Outstanding 0 Overdue 2 CC 300932 …" at bounding box center [387, 168] width 592 height 336
paste input "2106346425"
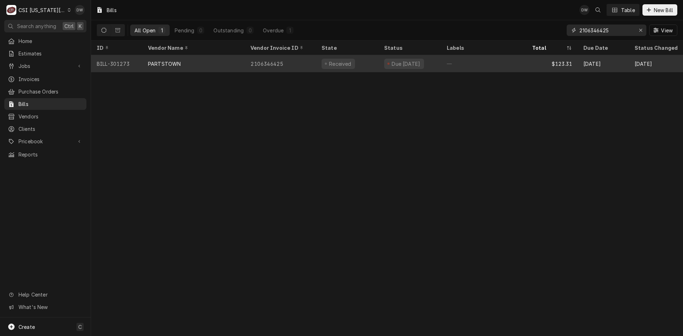
type input "2106346425"
click at [198, 64] on div "PARTSTOWN" at bounding box center [193, 63] width 102 height 17
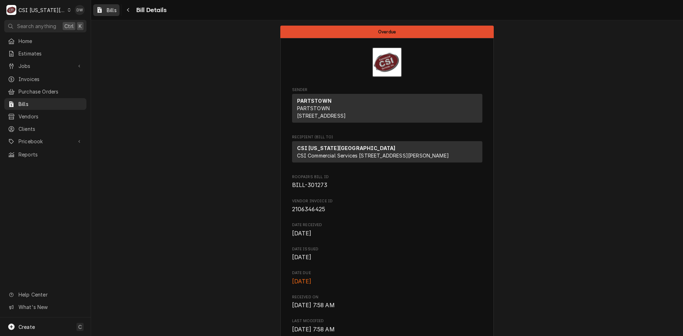
click at [108, 9] on span "Bills" at bounding box center [112, 9] width 10 height 7
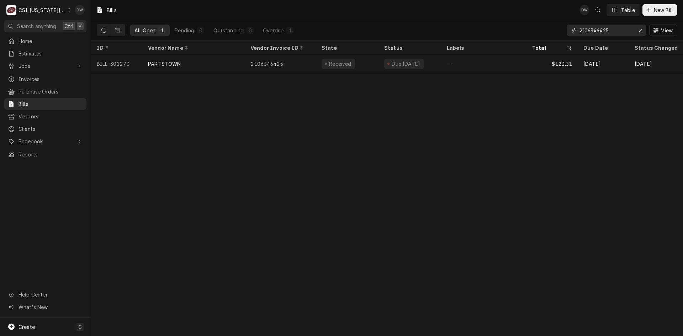
drag, startPoint x: 619, startPoint y: 32, endPoint x: 553, endPoint y: 39, distance: 65.8
click at [553, 39] on div "All Open 1 Pending 0 Outstanding 0 Overdue 1 2106346425 View" at bounding box center [387, 30] width 580 height 20
paste input "4"
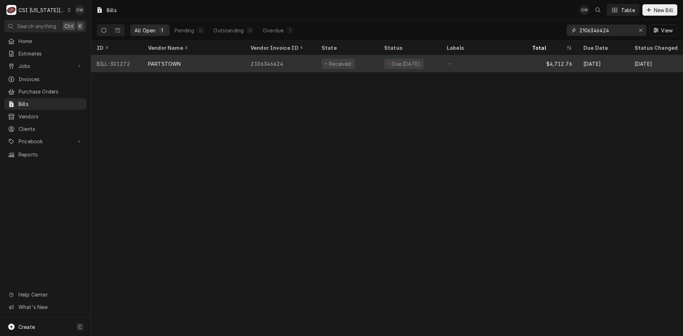
type input "2106346424"
click at [276, 56] on div "2106346424" at bounding box center [280, 63] width 71 height 17
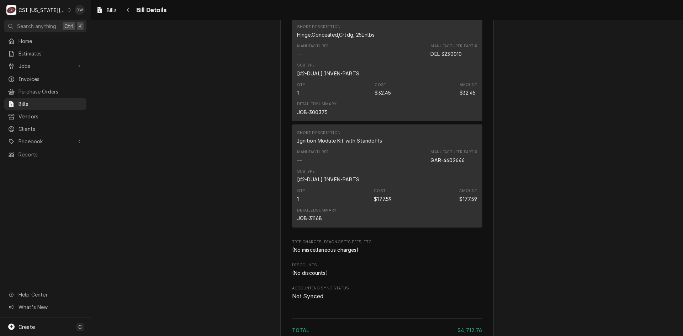
scroll to position [1564, 0]
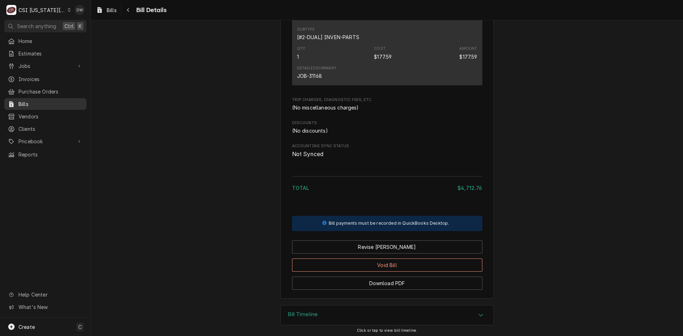
click at [20, 102] on span "Bills" at bounding box center [50, 103] width 64 height 7
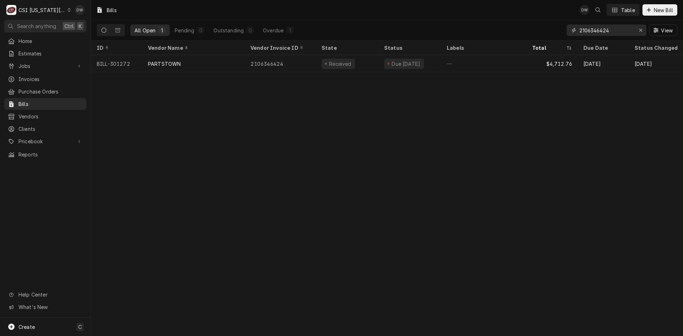
drag, startPoint x: 610, startPoint y: 31, endPoint x: 529, endPoint y: 39, distance: 81.5
click at [530, 40] on div "All Open 1 Pending 0 Outstanding 0 Overdue 1 2106346424 View" at bounding box center [387, 30] width 580 height 20
paste input "06973"
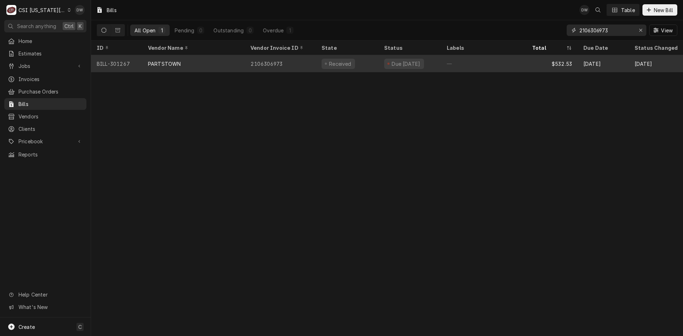
type input "2106306973"
click at [264, 60] on div "2106306973" at bounding box center [280, 63] width 71 height 17
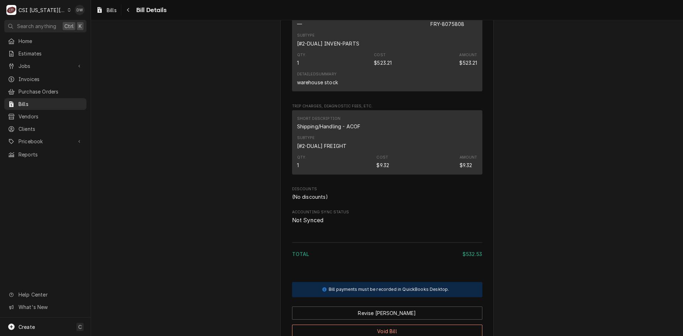
scroll to position [462, 0]
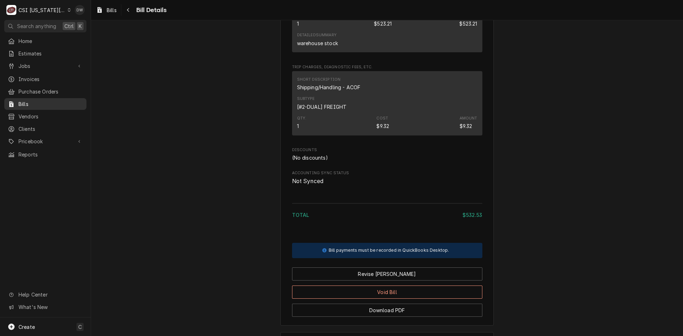
click at [24, 102] on span "Bills" at bounding box center [50, 103] width 64 height 7
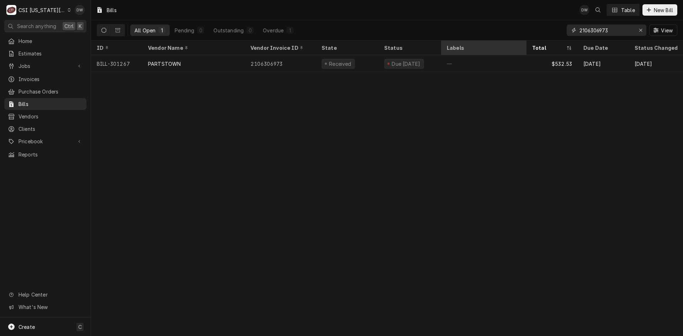
drag, startPoint x: 624, startPoint y: 32, endPoint x: 515, endPoint y: 51, distance: 110.7
click at [519, 49] on div "Bills DW Table New Bill All Open 1 Pending 0 Outstanding 0 Overdue 1 2106306973…" at bounding box center [387, 168] width 592 height 336
paste input "5"
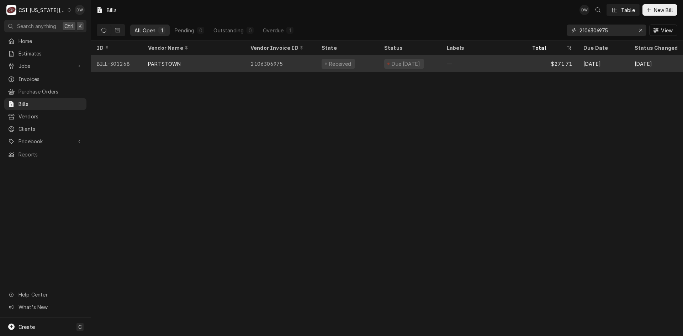
type input "2106306975"
click at [210, 57] on div "PARTSTOWN" at bounding box center [193, 63] width 102 height 17
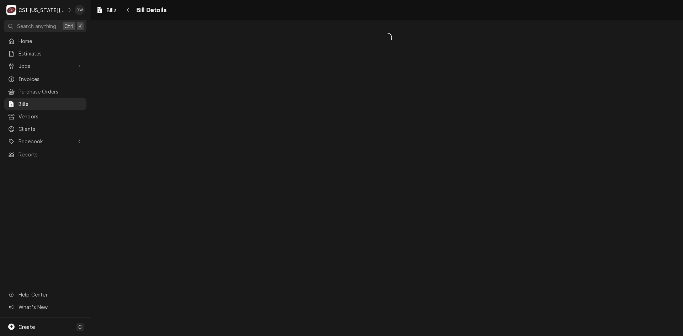
click at [214, 61] on div "Dynamic Content Wrapper" at bounding box center [387, 178] width 592 height 316
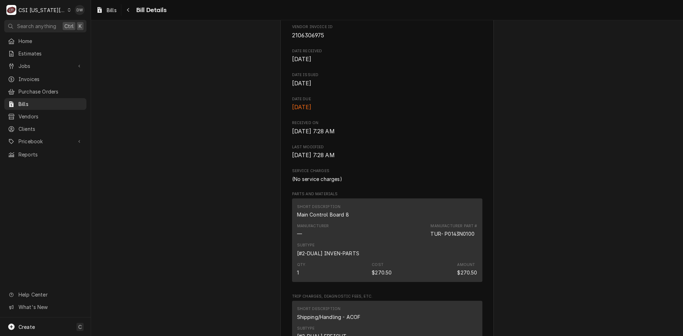
scroll to position [391, 0]
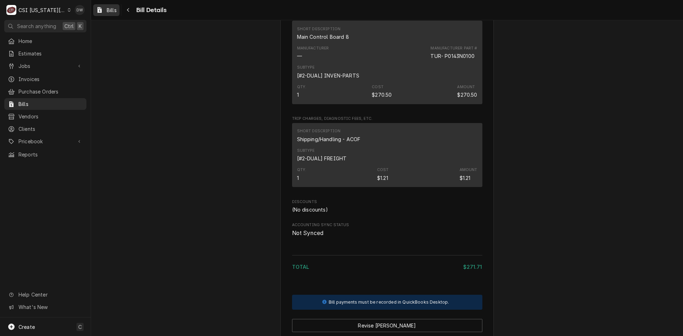
click at [113, 9] on span "Bills" at bounding box center [112, 9] width 10 height 7
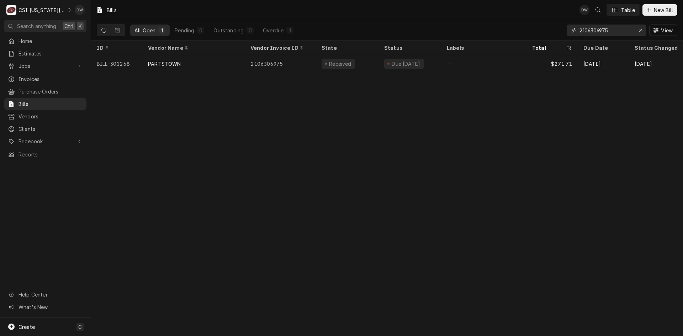
drag, startPoint x: 625, startPoint y: 30, endPoint x: 533, endPoint y: 34, distance: 92.2
click at [533, 34] on div "All Open 1 Pending 0 Outstanding 0 Overdue 1 2106306975 View" at bounding box center [387, 30] width 580 height 20
paste input "300841"
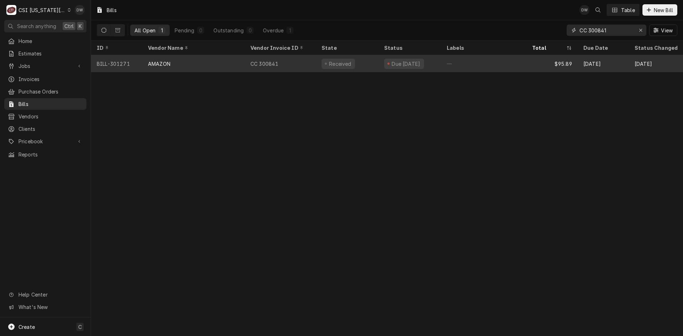
type input "CC 300841"
click at [268, 62] on div "CC 300841" at bounding box center [280, 63] width 71 height 17
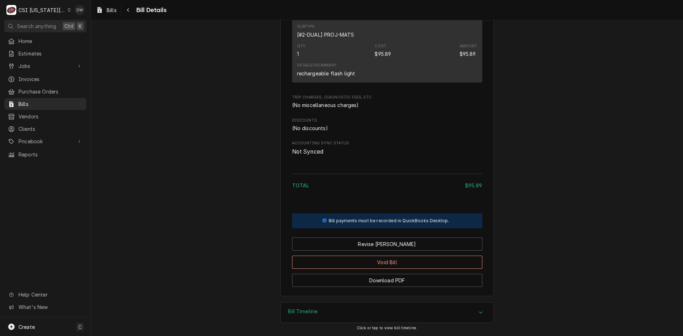
scroll to position [432, 0]
click at [26, 100] on span "Bills" at bounding box center [50, 103] width 64 height 7
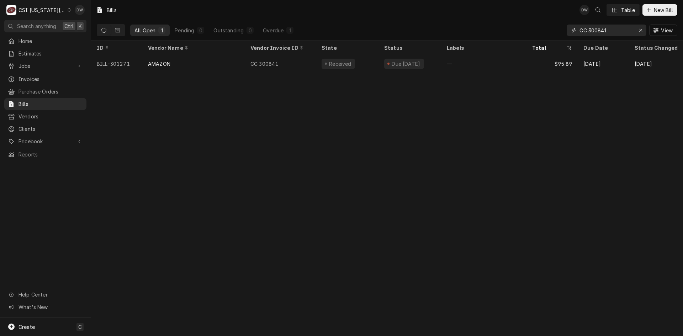
click at [608, 32] on input "CC 300841" at bounding box center [605, 30] width 53 height 11
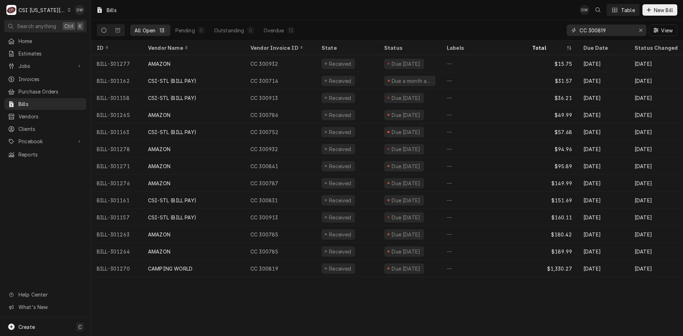
type input "CC 300819"
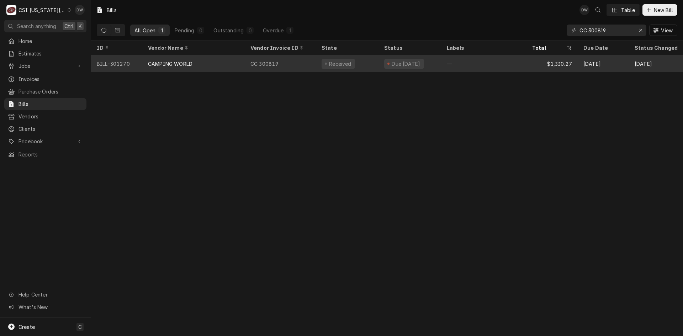
click at [287, 62] on div "CC 300819" at bounding box center [280, 63] width 71 height 17
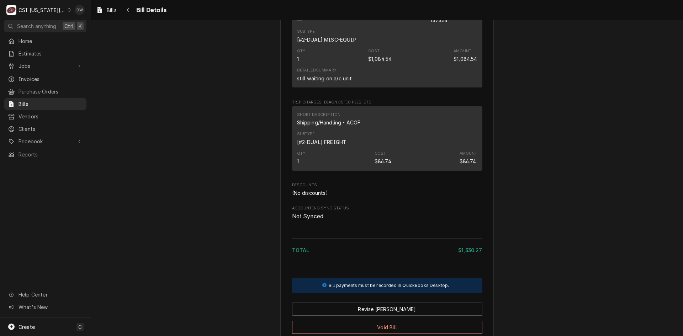
scroll to position [578, 0]
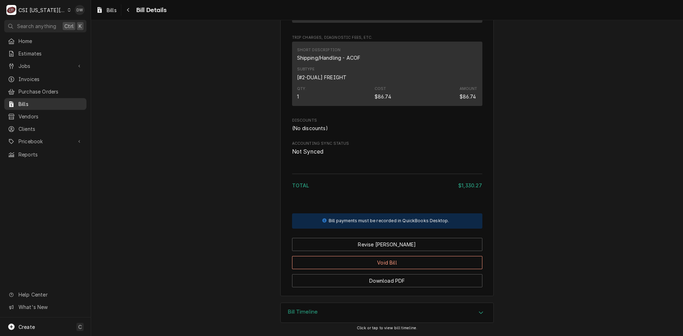
click at [19, 100] on span "Bills" at bounding box center [50, 103] width 64 height 7
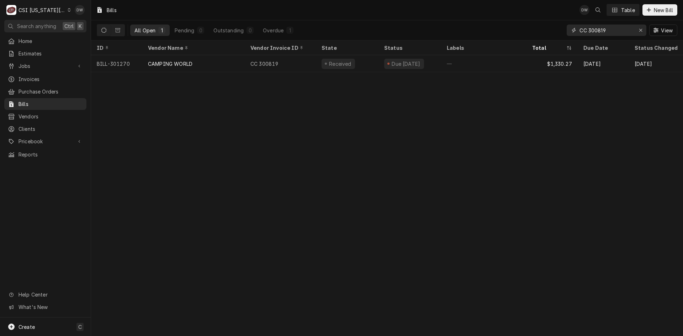
drag, startPoint x: 614, startPoint y: 33, endPoint x: 540, endPoint y: 40, distance: 74.0
click at [541, 40] on div "All Open 1 Pending 0 Outstanding 0 Overdue 1 CC 300819 View" at bounding box center [387, 30] width 592 height 20
paste input "2106238587"
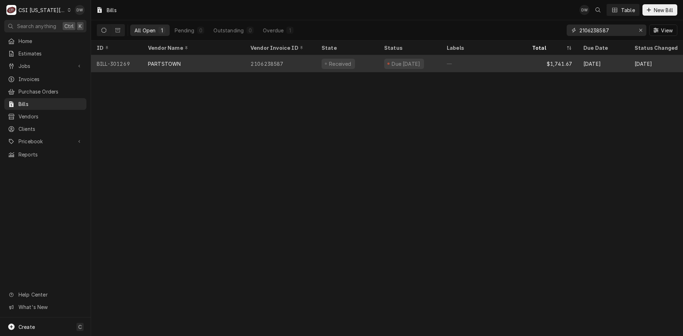
type input "2106238587"
click at [272, 62] on div "2106238587" at bounding box center [280, 63] width 71 height 17
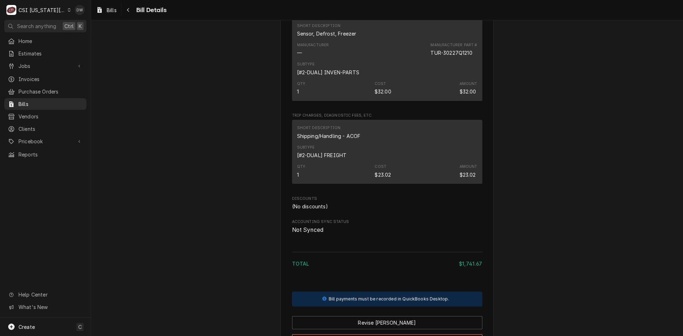
scroll to position [940, 0]
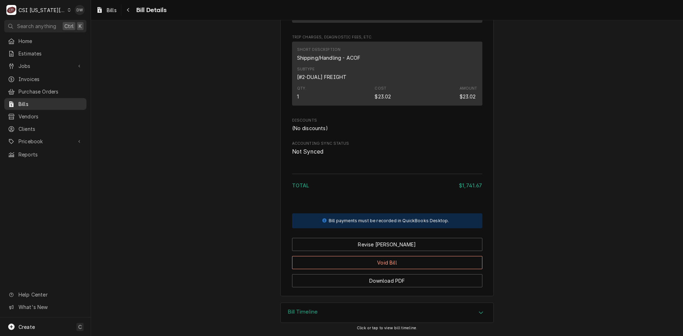
click at [18, 104] on div "Bills" at bounding box center [45, 103] width 75 height 7
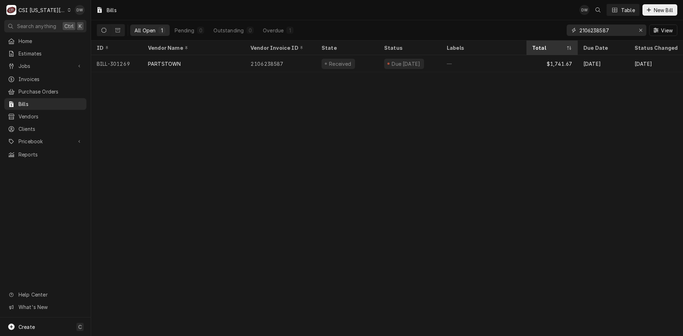
drag, startPoint x: 622, startPoint y: 31, endPoint x: 527, endPoint y: 41, distance: 95.0
click at [528, 39] on div "All Open 1 Pending 0 Outstanding 0 Overdue 1 2106238587 View" at bounding box center [387, 30] width 580 height 20
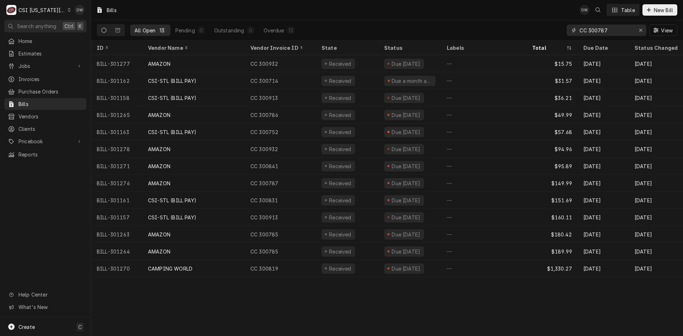
type input "CC 300787"
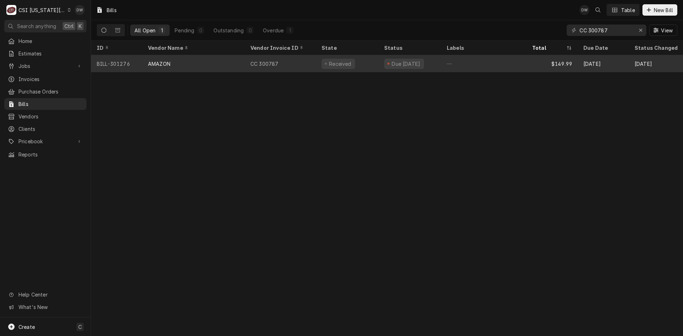
click at [248, 64] on div "CC 300787" at bounding box center [280, 63] width 71 height 17
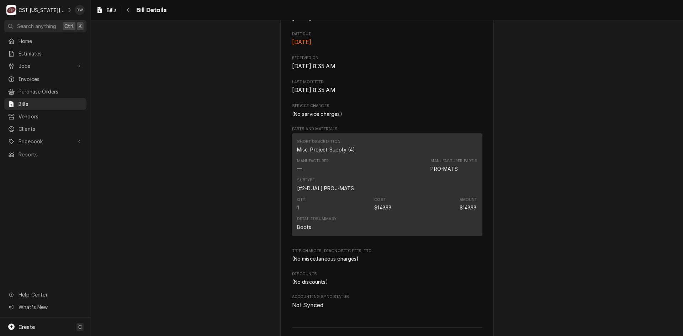
scroll to position [432, 0]
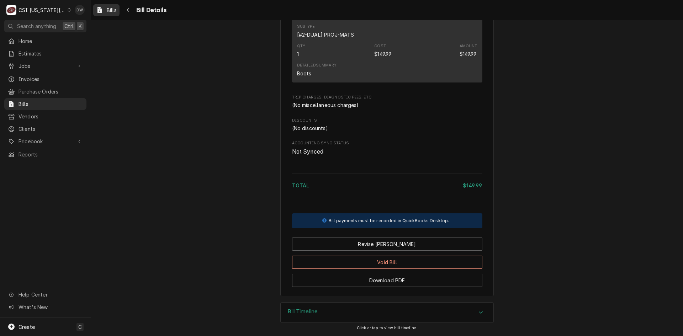
drag, startPoint x: 111, startPoint y: 9, endPoint x: 112, endPoint y: 14, distance: 4.7
click at [110, 9] on span "Bills" at bounding box center [112, 9] width 10 height 7
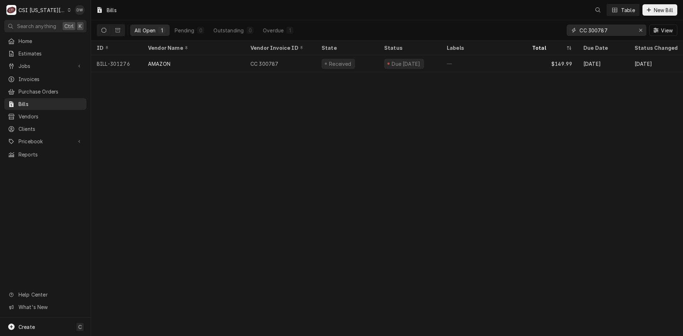
click at [612, 30] on input "CC 300787" at bounding box center [605, 30] width 53 height 11
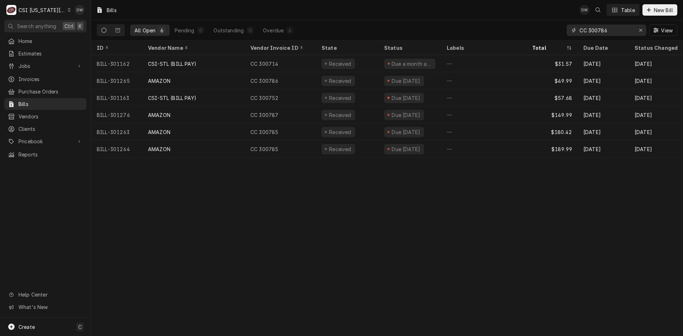
type input "CC 300786"
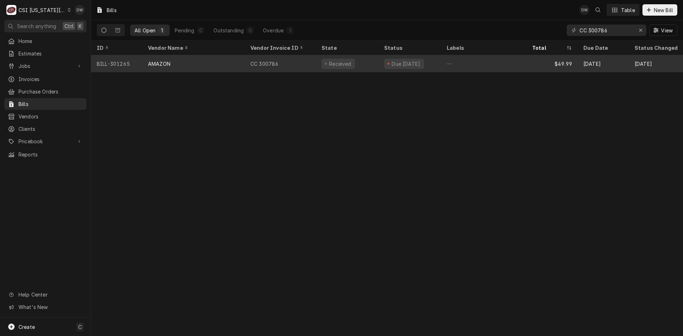
click at [223, 63] on div "AMAZON" at bounding box center [193, 63] width 102 height 17
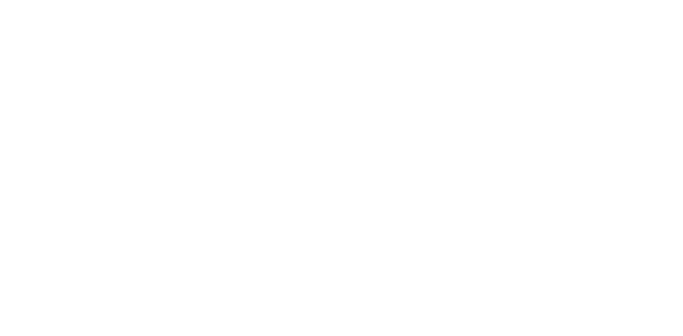
click at [246, 65] on div "Dynamic Content Wrapper" at bounding box center [341, 168] width 683 height 336
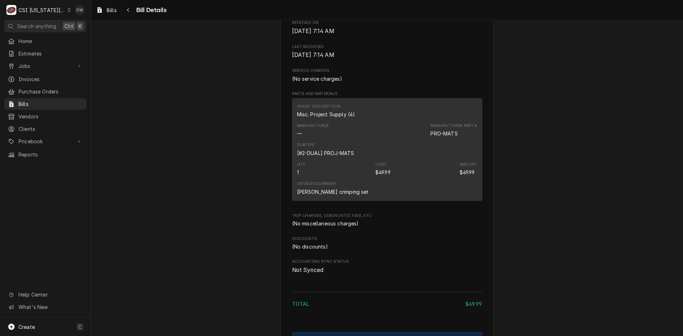
scroll to position [249, 0]
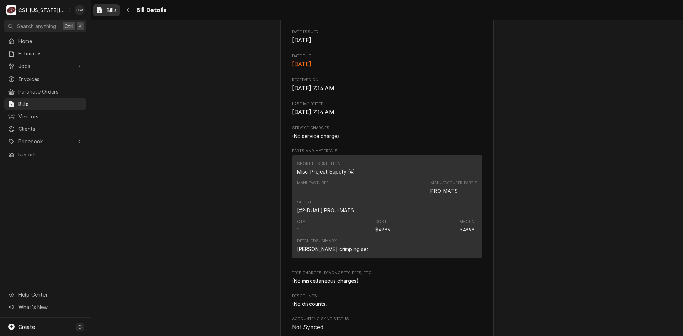
click at [110, 9] on span "Bills" at bounding box center [112, 9] width 10 height 7
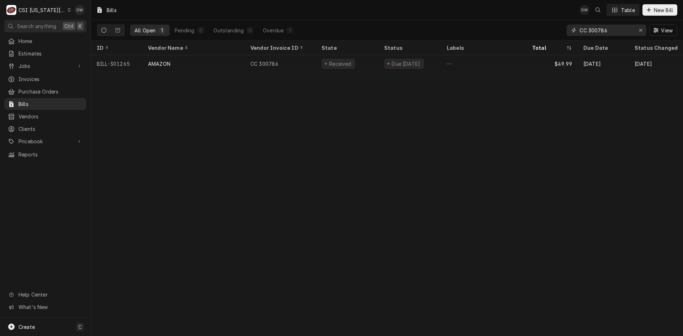
click at [609, 31] on input "CC 300786" at bounding box center [605, 30] width 53 height 11
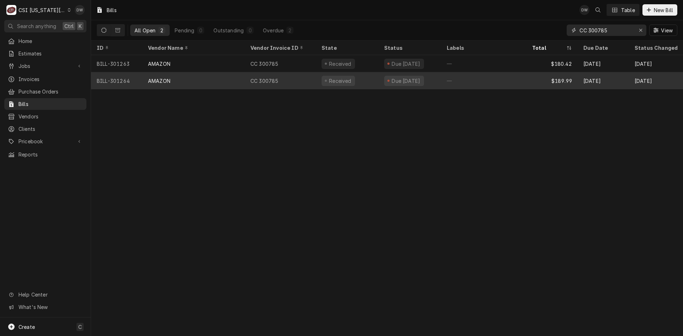
type input "CC 300785"
click at [395, 80] on div "Due [DATE]" at bounding box center [406, 80] width 30 height 7
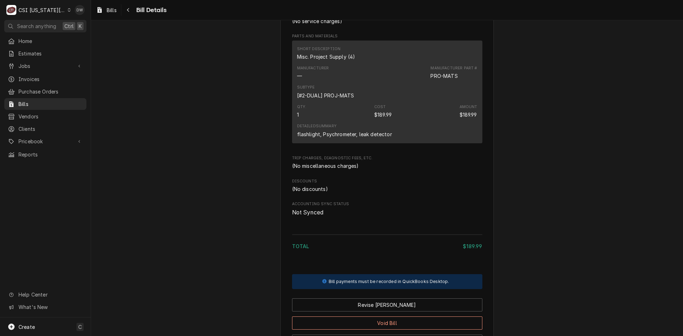
scroll to position [219, 0]
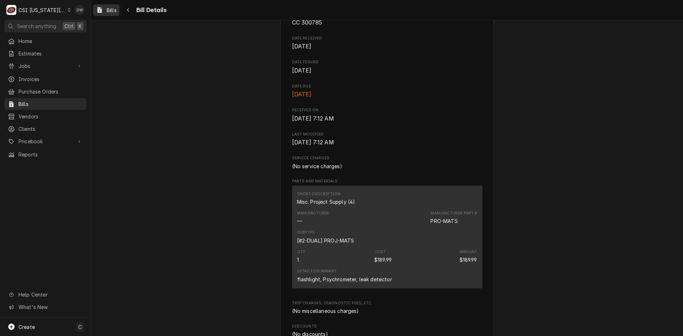
click at [110, 8] on span "Bills" at bounding box center [112, 9] width 10 height 7
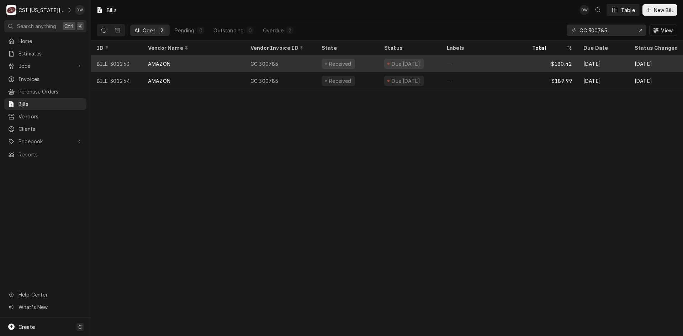
click at [202, 61] on div "AMAZON" at bounding box center [193, 63] width 102 height 17
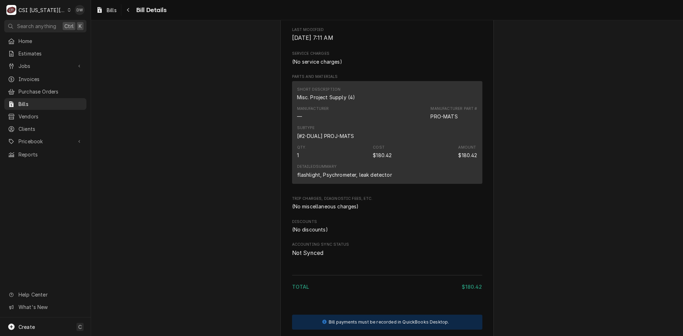
scroll to position [249, 0]
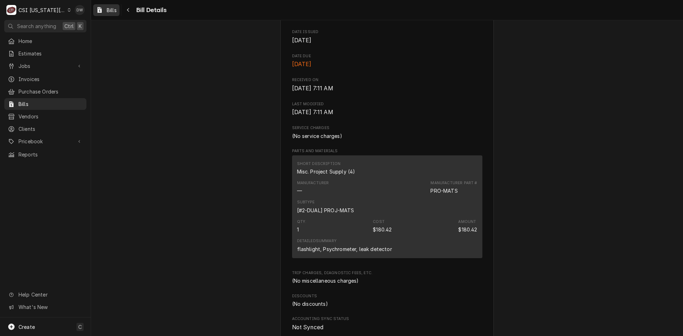
click at [109, 12] on span "Bills" at bounding box center [112, 9] width 10 height 7
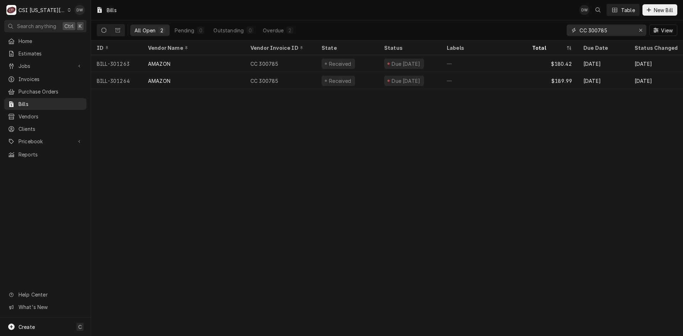
drag, startPoint x: 611, startPoint y: 29, endPoint x: 552, endPoint y: 39, distance: 60.3
click at [555, 39] on div "All Open 2 Pending 0 Outstanding 0 Overdue 2 CC 300785 View" at bounding box center [387, 30] width 580 height 20
paste input "2106206273"
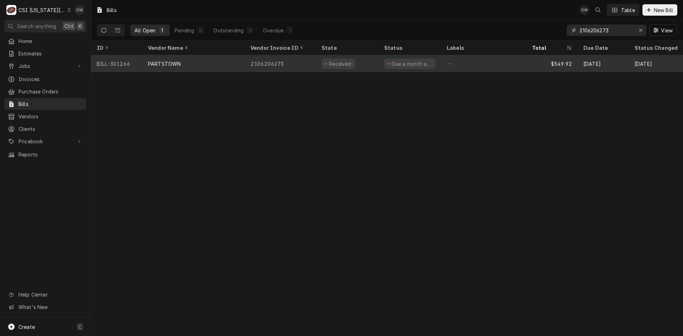
type input "2106206273"
click at [277, 56] on div "2106206273" at bounding box center [280, 63] width 71 height 17
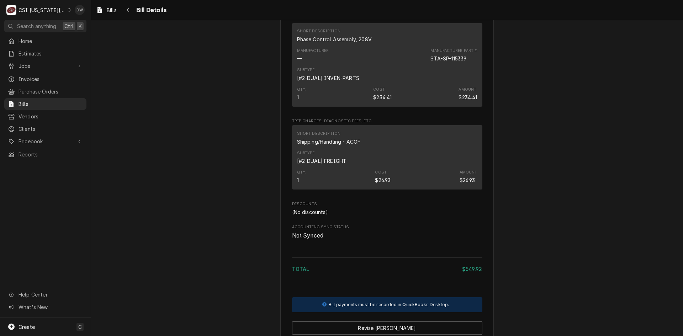
scroll to position [747, 0]
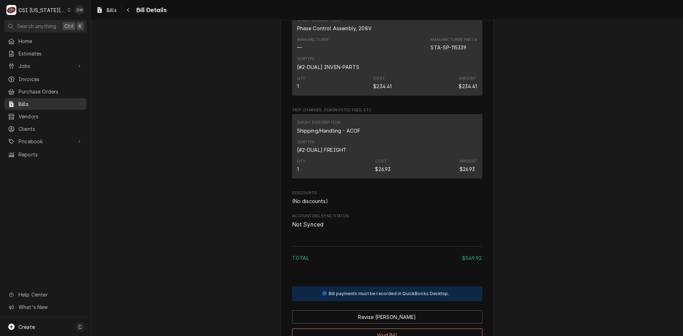
drag, startPoint x: 29, startPoint y: 101, endPoint x: 41, endPoint y: 100, distance: 12.5
click at [29, 101] on span "Bills" at bounding box center [50, 103] width 64 height 7
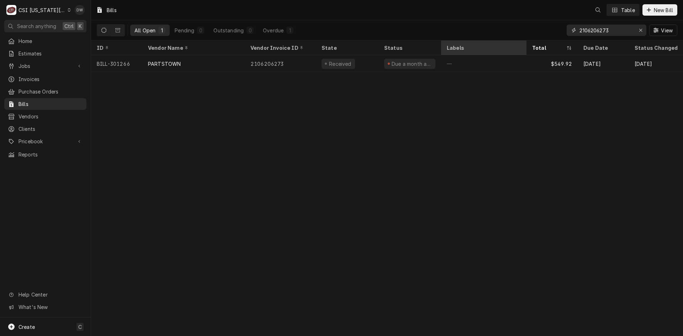
drag, startPoint x: 618, startPoint y: 33, endPoint x: 501, endPoint y: 46, distance: 117.3
click at [504, 46] on div "Bills Table New Bill All Open 1 Pending 0 Outstanding 0 Overdue 1 2106206273 Vi…" at bounding box center [387, 168] width 592 height 336
paste input "401024562-00"
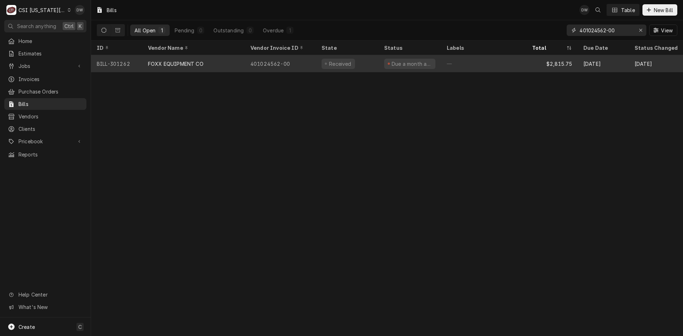
type input "401024562-00"
click at [268, 62] on div "401024562-00" at bounding box center [280, 63] width 71 height 17
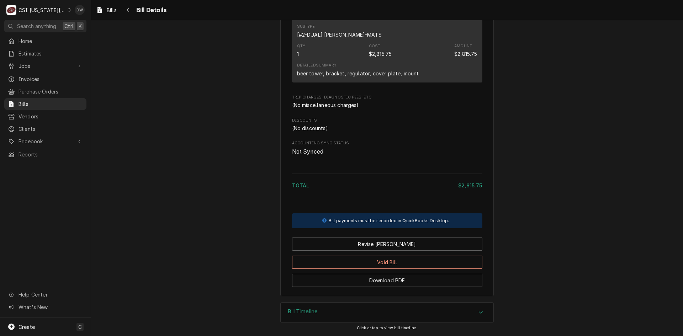
scroll to position [447, 0]
click at [58, 9] on div "C CSI Kansas City" at bounding box center [38, 10] width 69 height 14
click at [77, 27] on div "CSI [US_STATE]" at bounding box center [122, 26] width 104 height 7
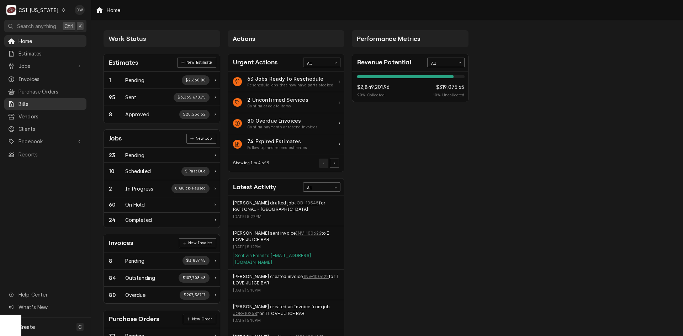
click at [29, 100] on span "Bills" at bounding box center [50, 103] width 64 height 7
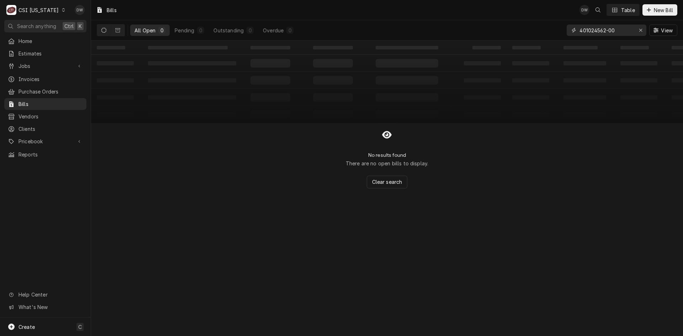
drag, startPoint x: 628, startPoint y: 29, endPoint x: 546, endPoint y: 34, distance: 82.3
click at [546, 34] on div "All Open 0 Pending 0 Outstanding 0 Overdue 0 401024562-00 View" at bounding box center [387, 30] width 580 height 20
paste input "1749028"
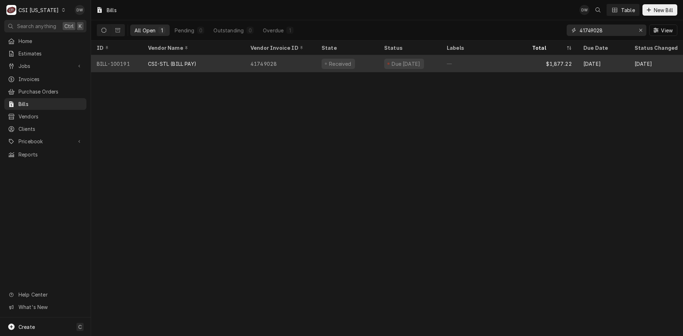
type input "41749028"
click at [282, 59] on div "41749028" at bounding box center [280, 63] width 71 height 17
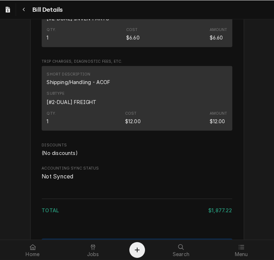
scroll to position [675, 0]
